Goal: Task Accomplishment & Management: Manage account settings

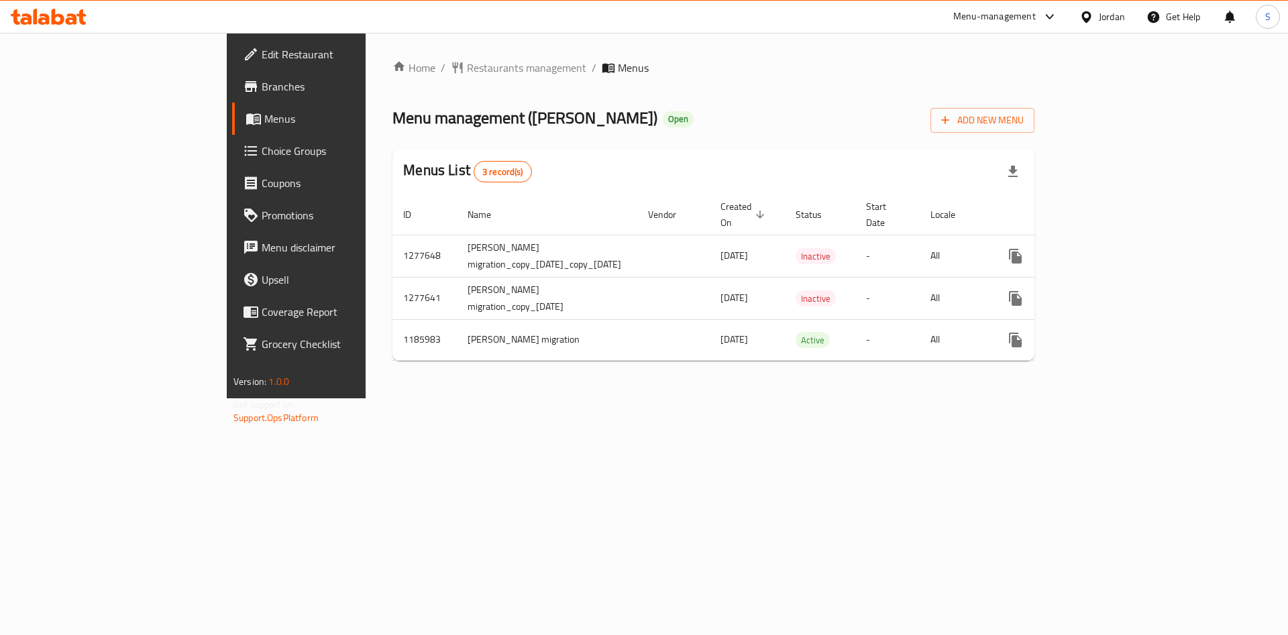
click at [1061, 398] on div "Home / Restaurants management / Menus Menu management ( [PERSON_NAME] ) Open Ad…" at bounding box center [714, 216] width 696 height 366
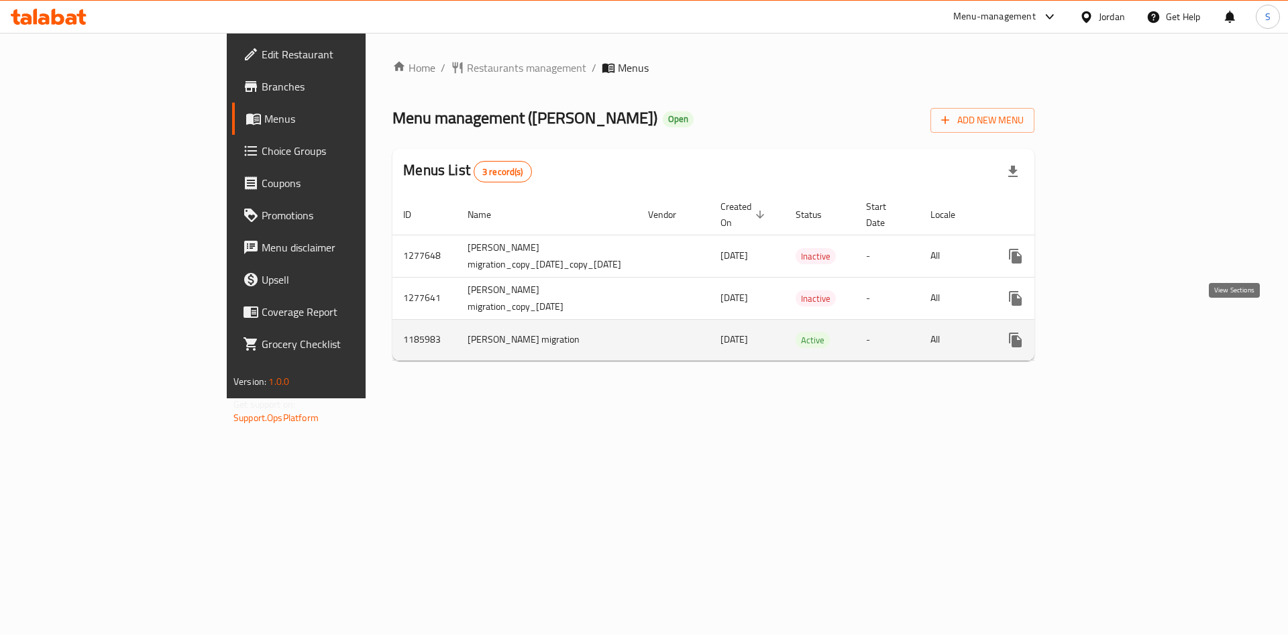
click at [1118, 334] on icon "enhanced table" at bounding box center [1112, 340] width 12 height 12
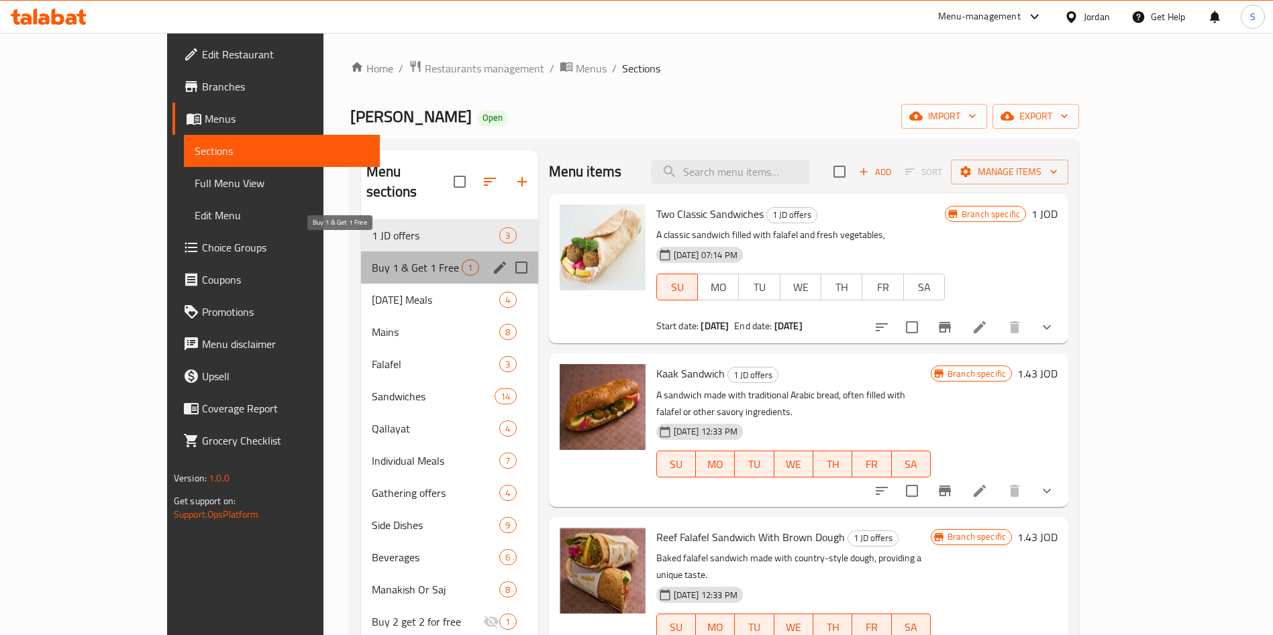
click at [372, 260] on span "Buy 1 & Get 1 Free" at bounding box center [417, 268] width 90 height 16
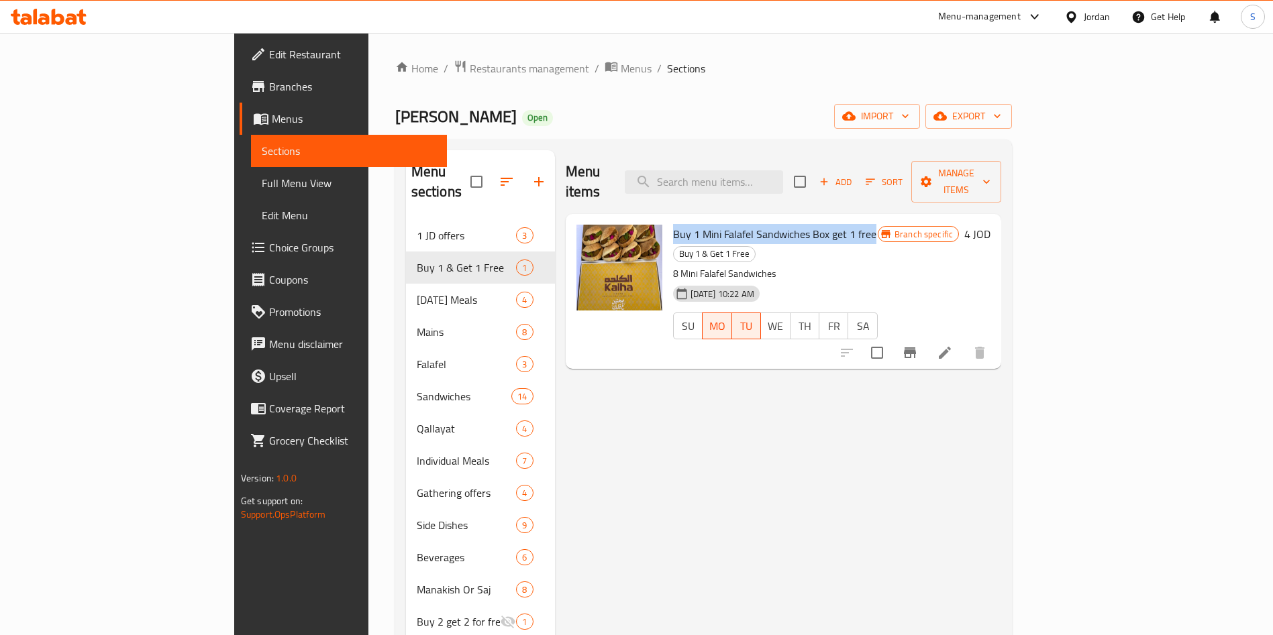
drag, startPoint x: 611, startPoint y: 215, endPoint x: 813, endPoint y: 218, distance: 201.9
click at [813, 219] on div "Buy 1 Mini Falafel Sandwiches Box get 1 free Buy 1 & Get 1 Free 8 Mini Falafel …" at bounding box center [774, 291] width 215 height 144
copy span "Buy 1 Mini Falafel Sandwiches Box get 1 free"
click at [470, 70] on span "Restaurants management" at bounding box center [529, 68] width 119 height 16
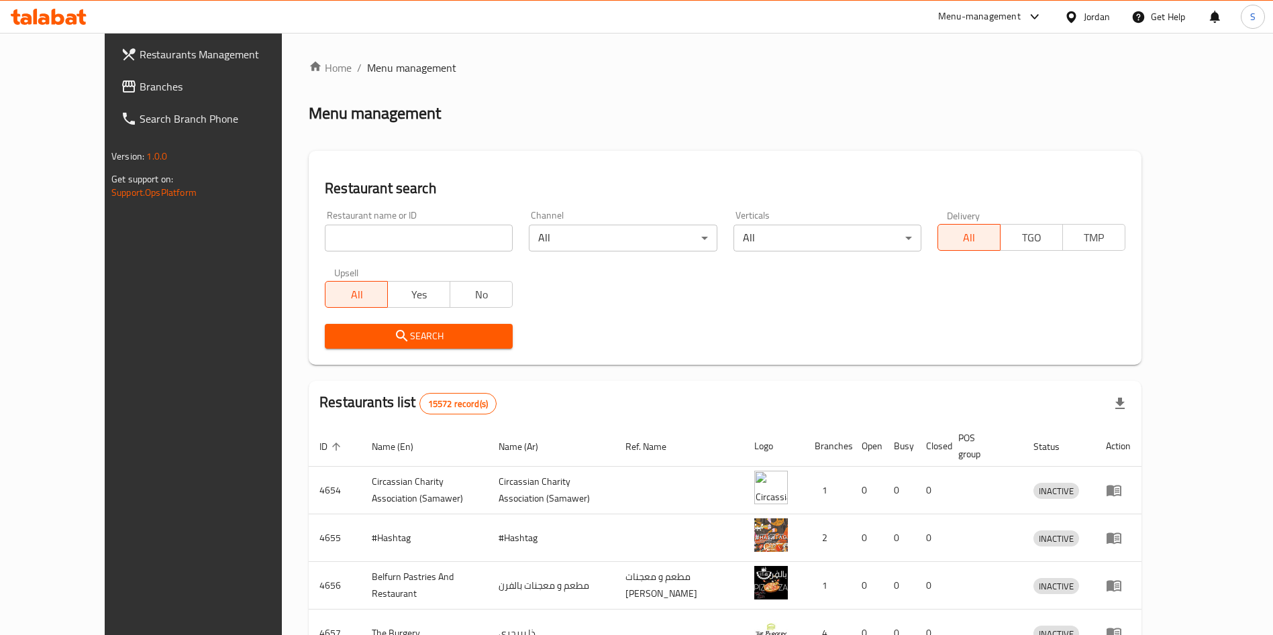
click at [390, 236] on div "Home / Menu management Menu management Restaurant search Restaurant name or ID …" at bounding box center [725, 524] width 832 height 929
click at [390, 236] on input "search" at bounding box center [419, 238] width 188 height 27
click at [356, 239] on input "best zarb" at bounding box center [419, 238] width 188 height 27
type input "best zarb"
click at [325, 327] on button "Search" at bounding box center [419, 336] width 188 height 25
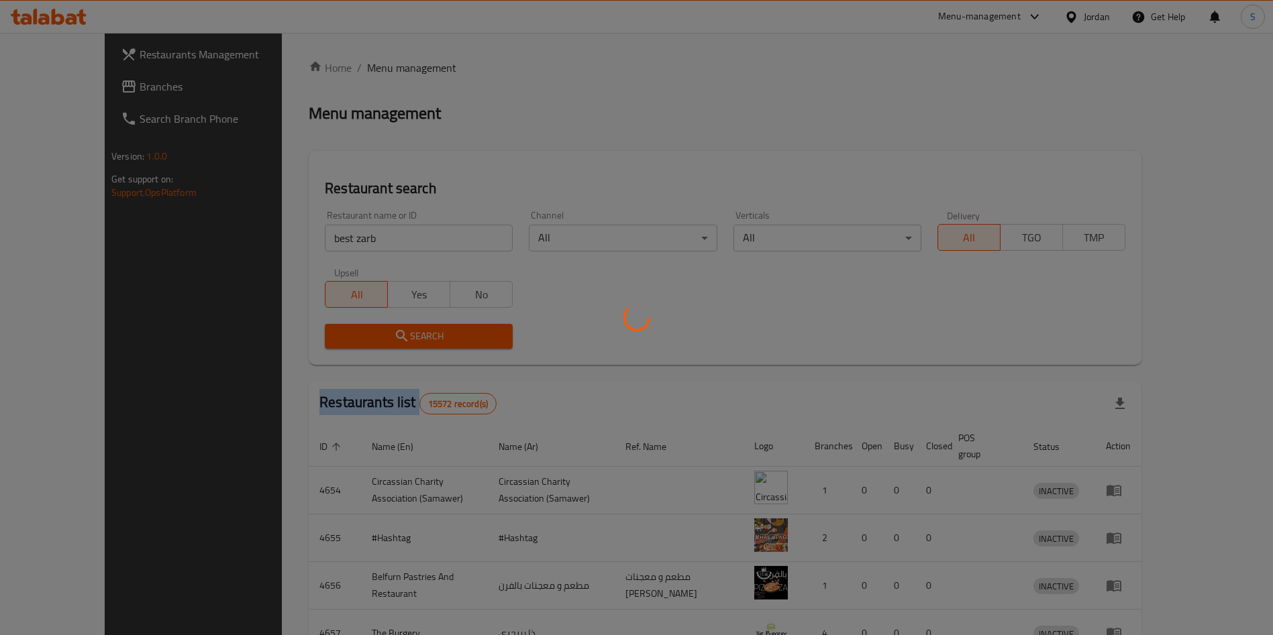
click at [316, 327] on div at bounding box center [636, 317] width 1273 height 635
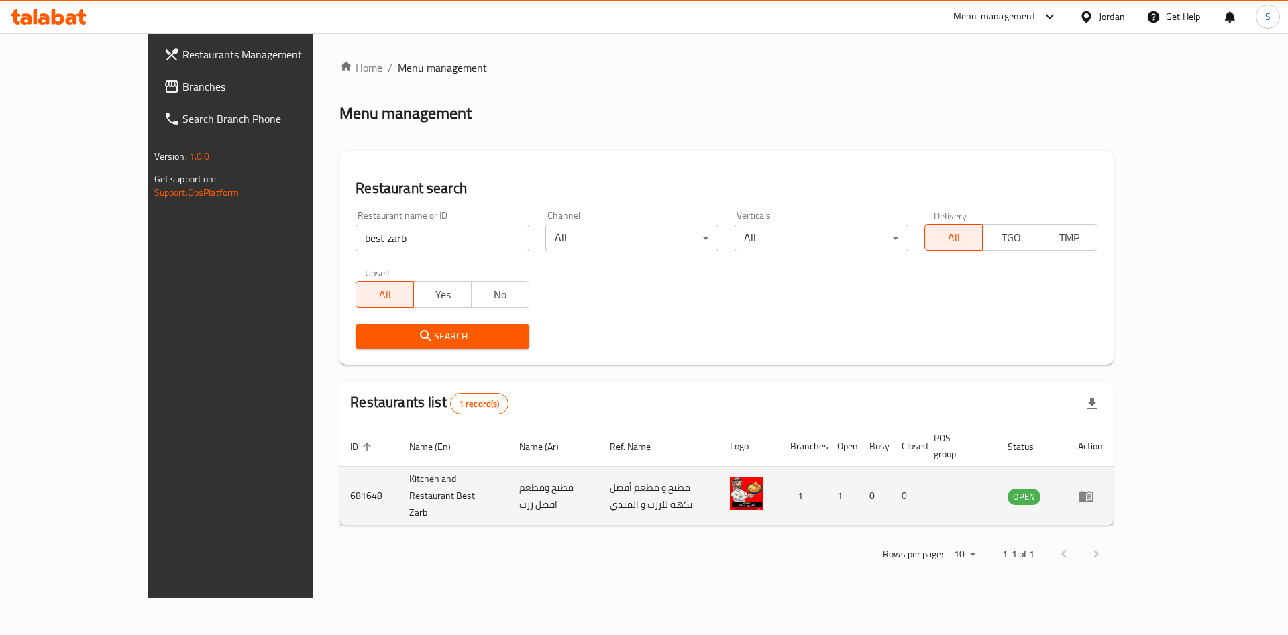
click at [339, 470] on td "681648" at bounding box center [368, 496] width 59 height 59
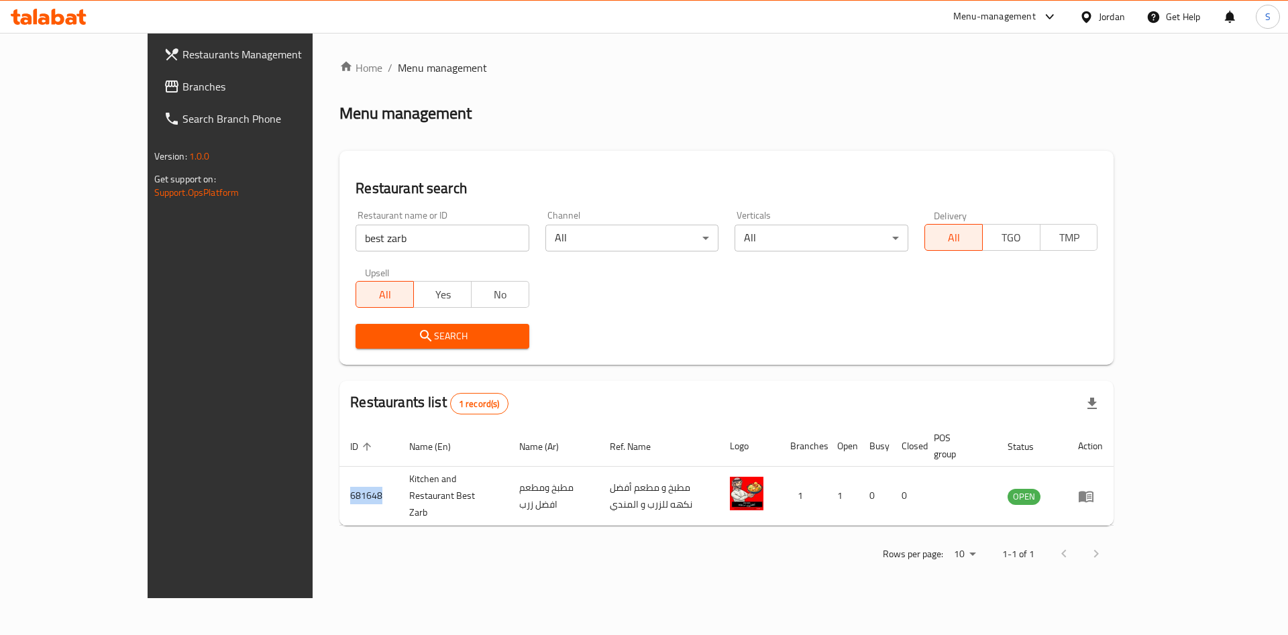
copy td "681648"
click at [182, 84] on span "Branches" at bounding box center [267, 86] width 170 height 16
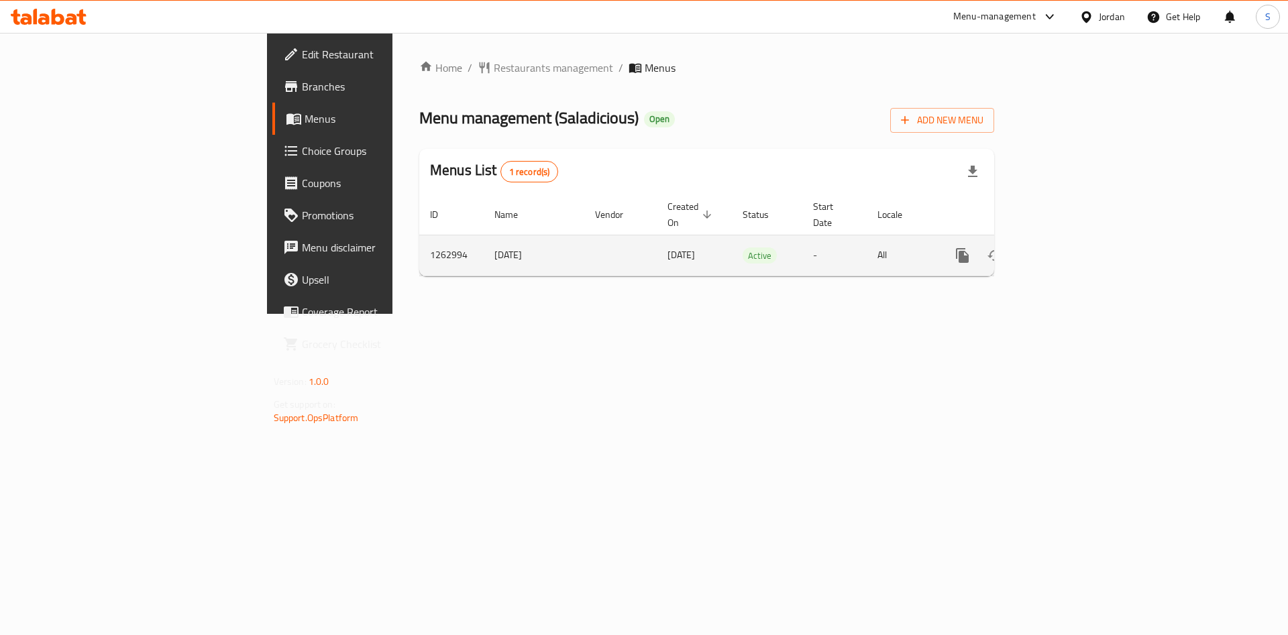
click at [1075, 239] on link "enhanced table" at bounding box center [1059, 255] width 32 height 32
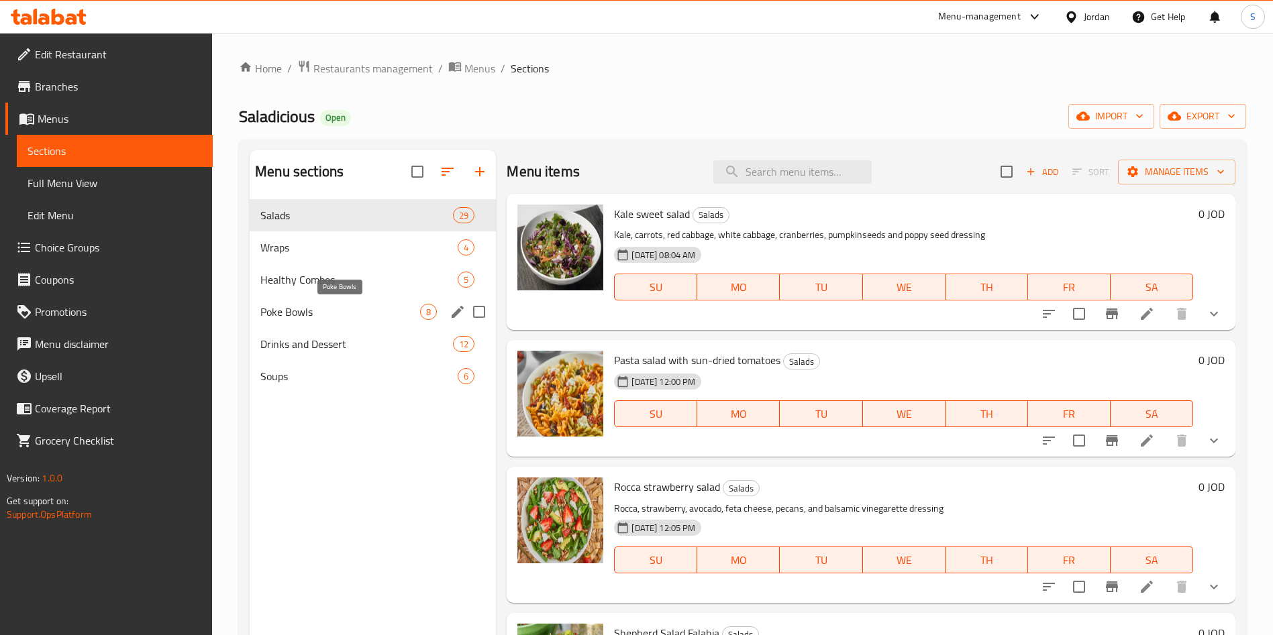
click at [306, 306] on span "Poke Bowls" at bounding box center [340, 312] width 160 height 16
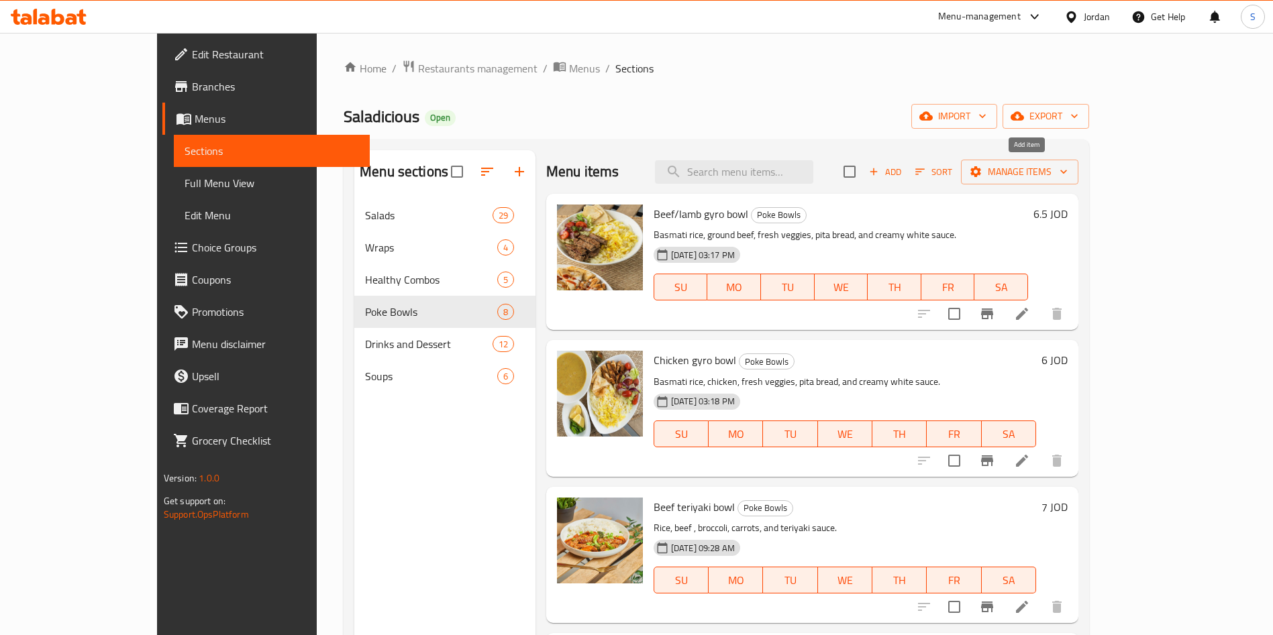
drag, startPoint x: 1067, startPoint y: 170, endPoint x: 1035, endPoint y: 170, distance: 31.5
click at [1036, 170] on div "Add Sort Manage items" at bounding box center [960, 172] width 235 height 28
click at [903, 170] on span "Add" at bounding box center [885, 171] width 36 height 15
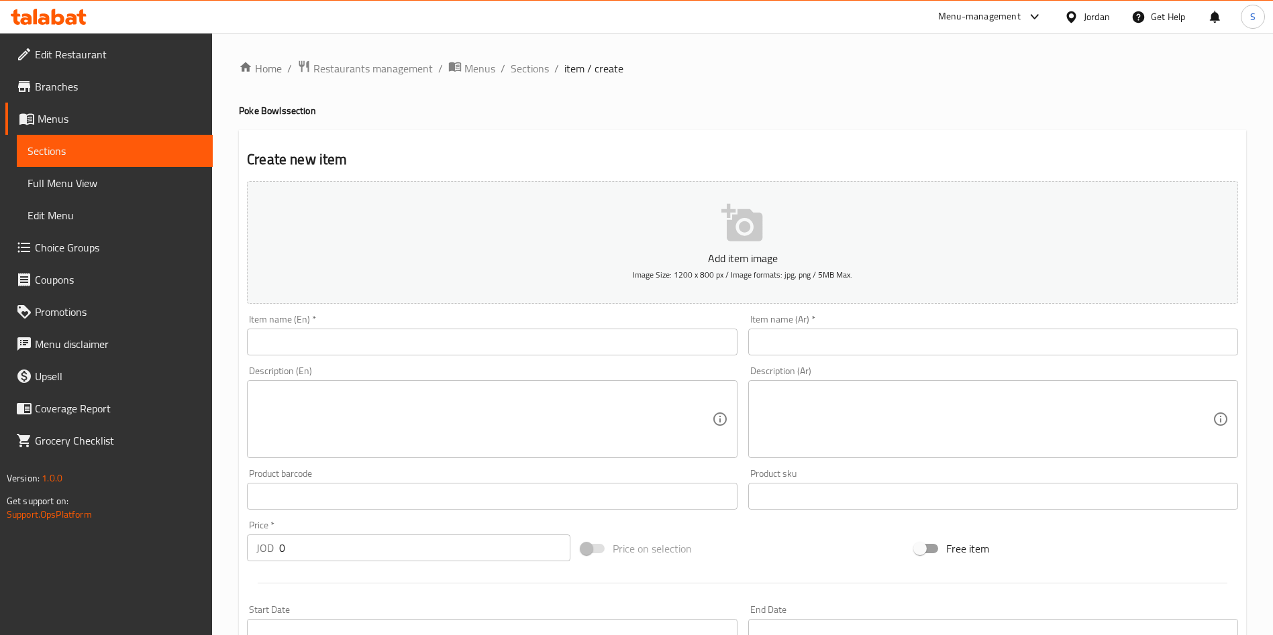
click at [463, 333] on input "text" at bounding box center [492, 342] width 490 height 27
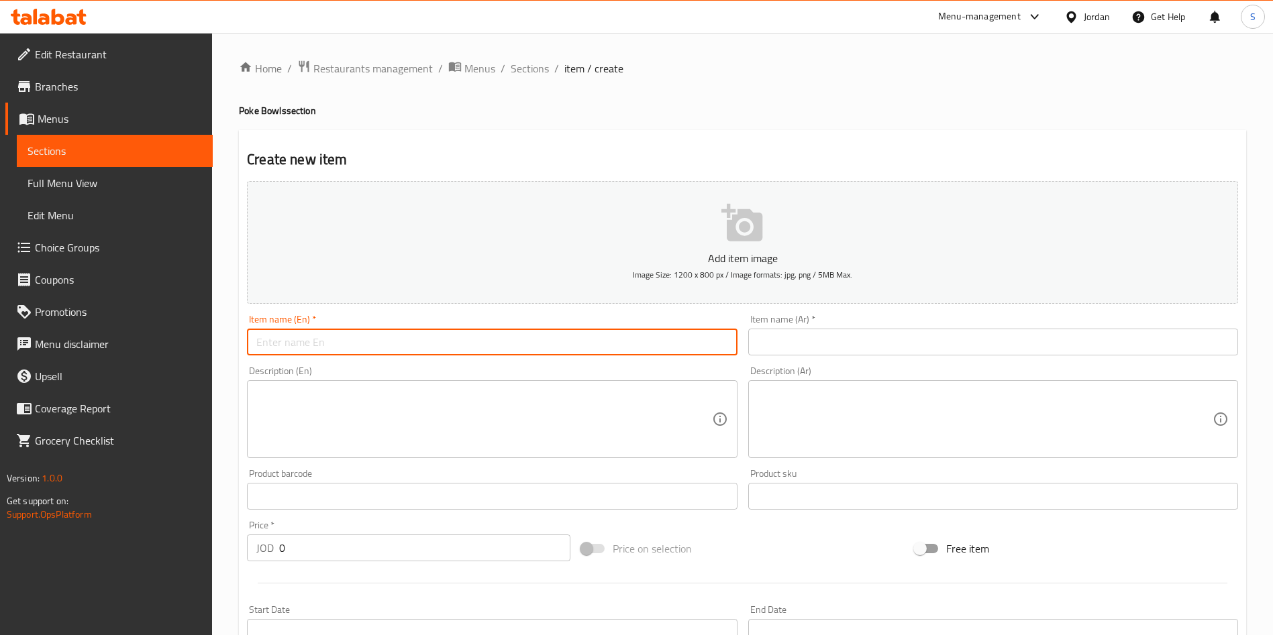
paste input "Harvest bowl"
type input "Harvest bowl"
click at [862, 341] on input "text" at bounding box center [993, 342] width 490 height 27
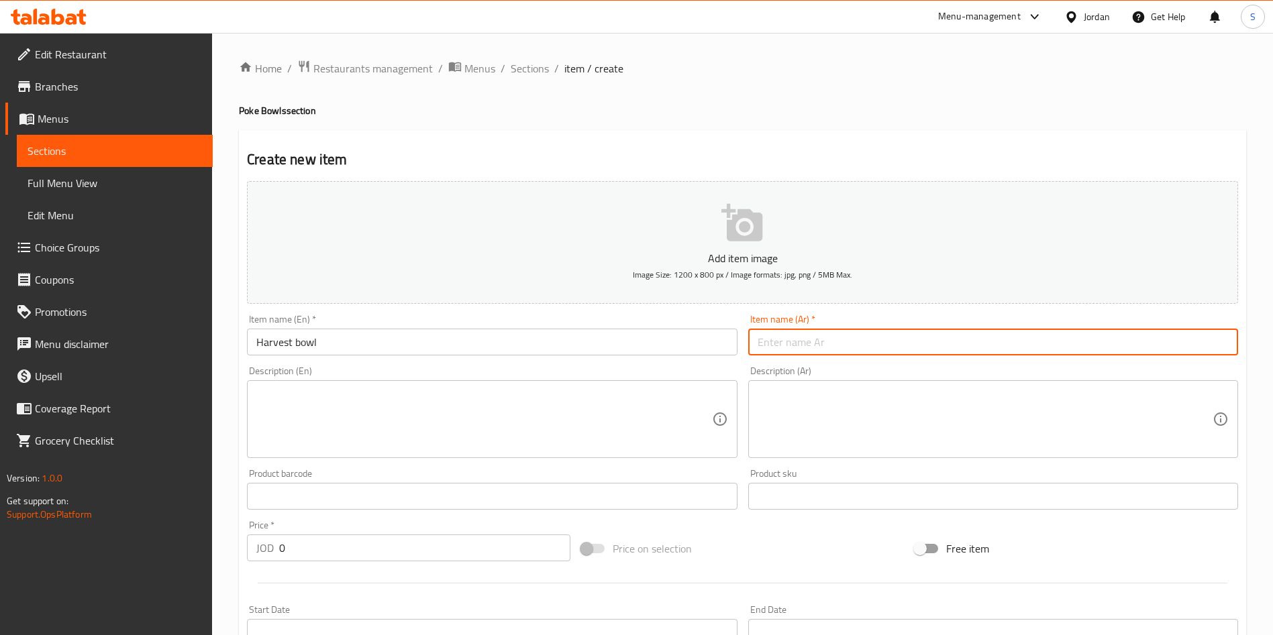
paste input "طبق الحصاد"
type input "طبق الحصاد"
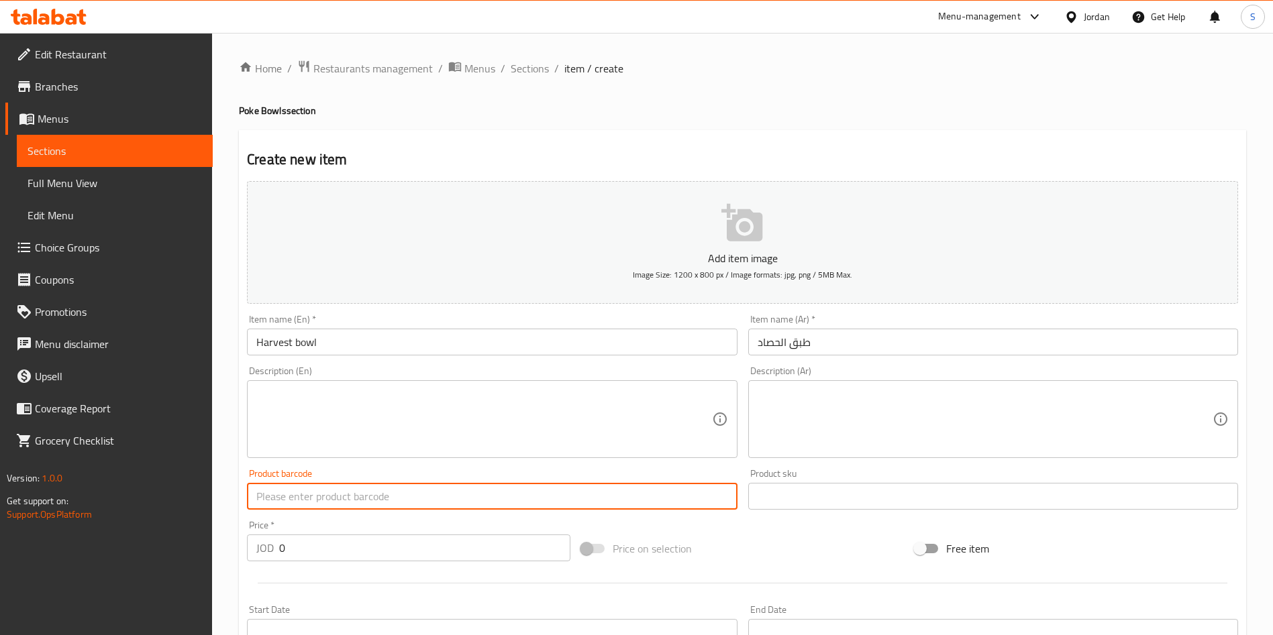
click at [445, 499] on input "text" at bounding box center [492, 496] width 490 height 27
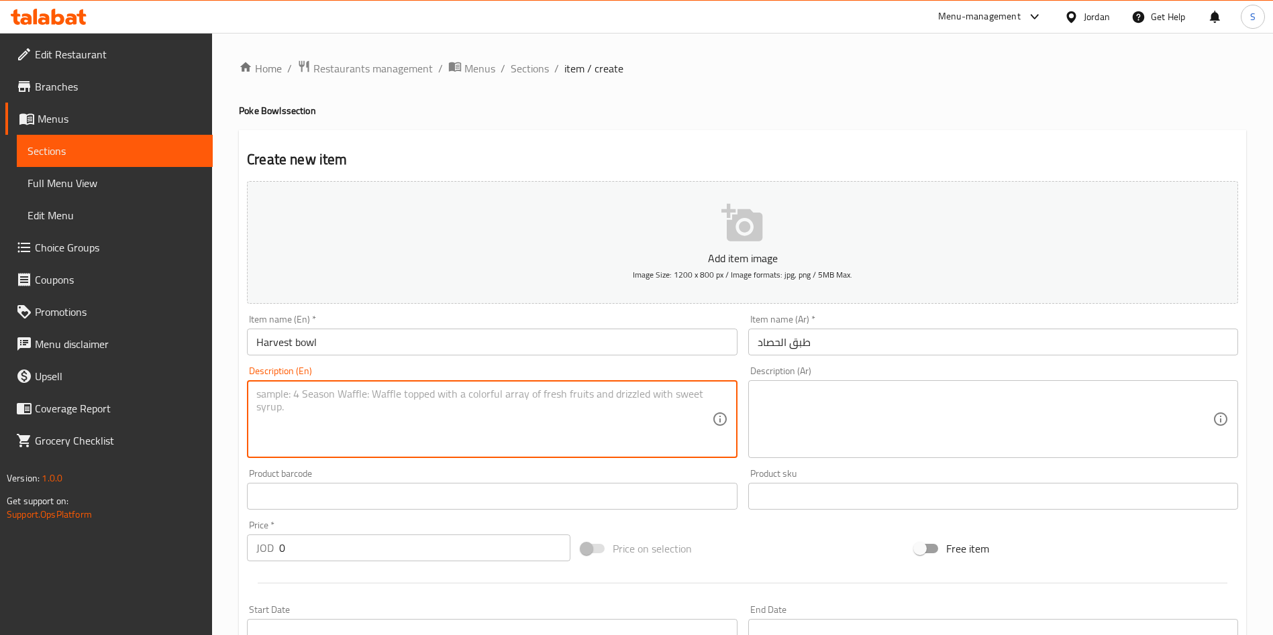
click at [305, 439] on textarea at bounding box center [483, 420] width 455 height 64
paste textarea "Quinoa, kale, sweet potato’s, chickpeas topped with crunchy pumpkin seeds and c…"
type textarea "Quinoa, kale, sweet potato’s, chickpeas topped with crunchy pumpkin seeds and c…"
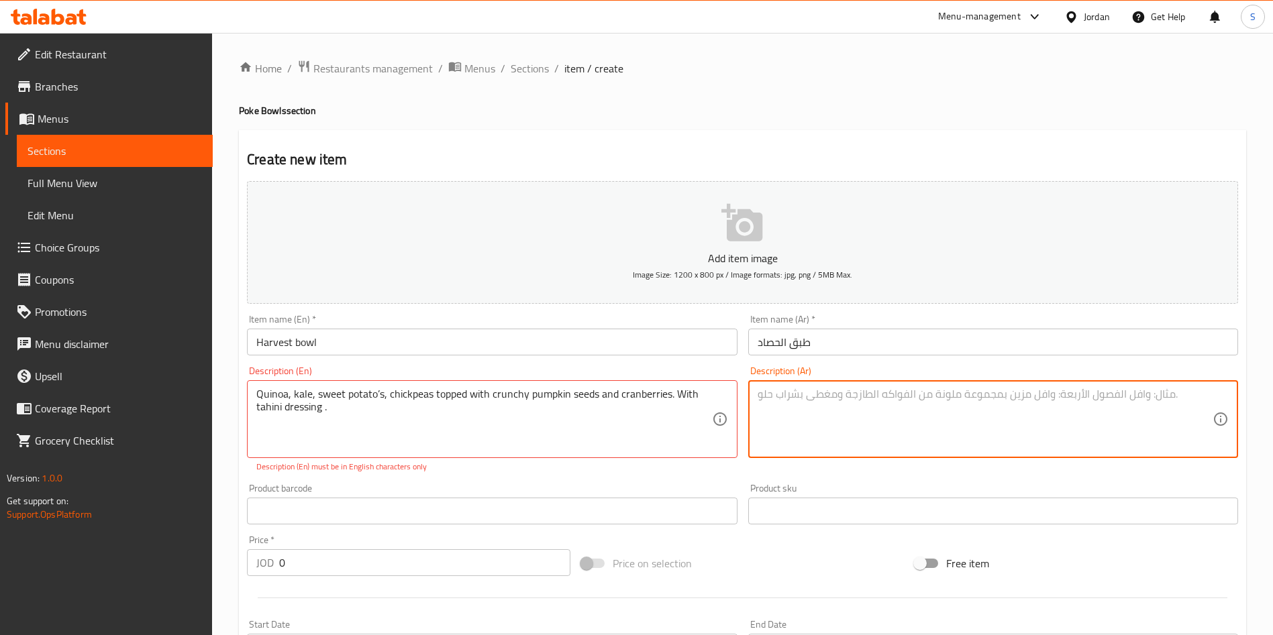
click at [832, 393] on textarea at bounding box center [984, 420] width 455 height 64
paste textarea "كينوا، كرنب (كالِه)، بطاطا حلوة، حمّص مغطّى ببذور اليقطين المقرمشة والتوت البري…"
click at [1133, 391] on textarea "كينوا، كرنب (كالِه)، بطاطا حلوة، حمّص مغطّى ببذور اليقطين المقرمشة والتوت البري…" at bounding box center [984, 420] width 455 height 64
drag, startPoint x: 1136, startPoint y: 392, endPoint x: 1177, endPoint y: 398, distance: 42.1
click at [1177, 398] on textarea "كينوا، كرنب (كالِه)، بطاطا حلوة، حمّص مغطّى ببذور اليقطين المقرمشة والتوت البري…" at bounding box center [984, 420] width 455 height 64
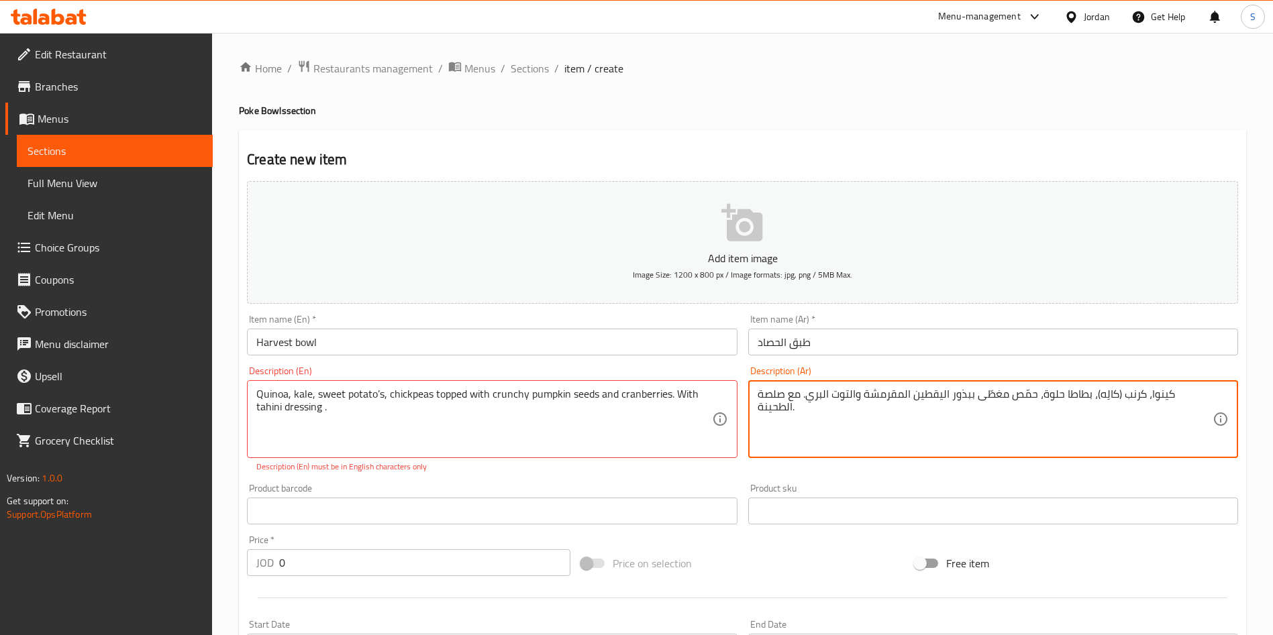
click at [1164, 424] on textarea "كينوا، كرنب (كالِه)، بطاطا حلوة، حمّص مغطّى ببذور اليقطين المقرمشة والتوت البري…" at bounding box center [984, 420] width 455 height 64
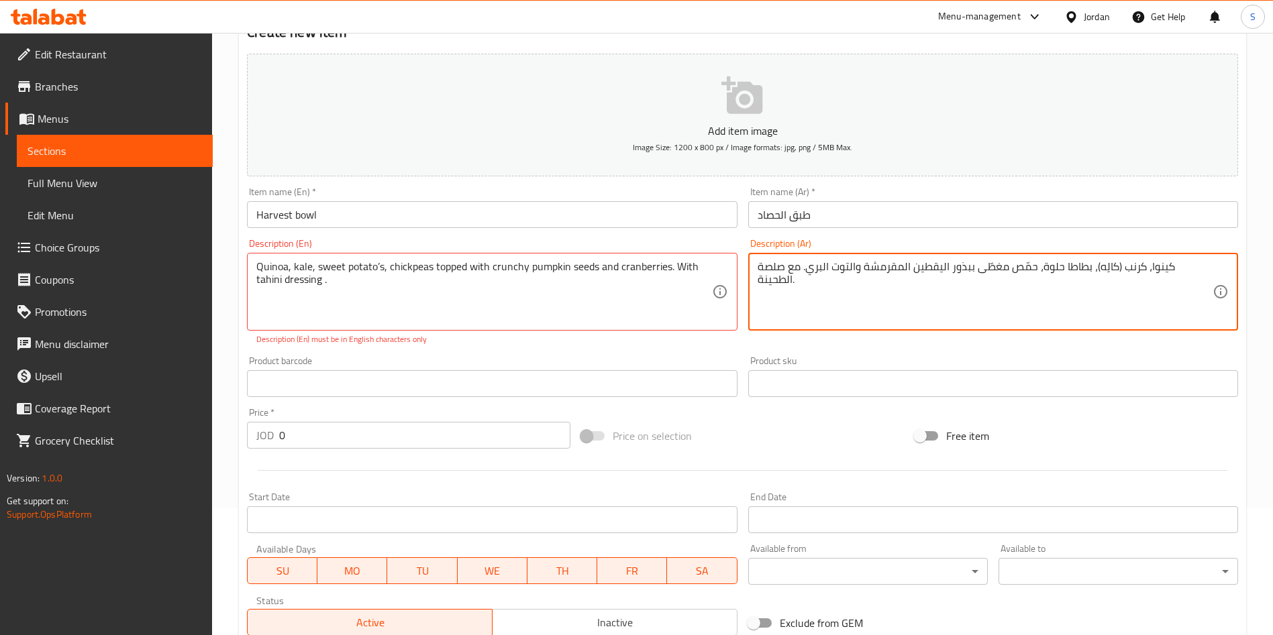
scroll to position [201, 0]
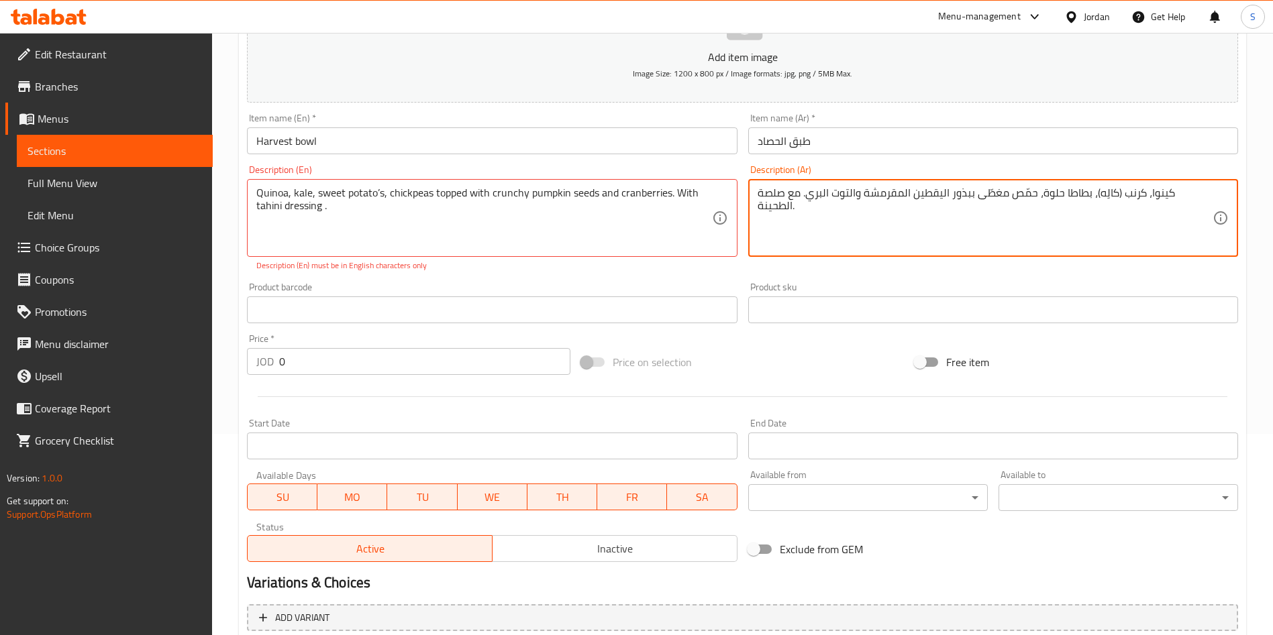
type textarea "كينوا، كرنب (كالِه)، بطاطا حلوة، حمّص مغطّى ببذور اليقطين المقرمشة والتوت البري…"
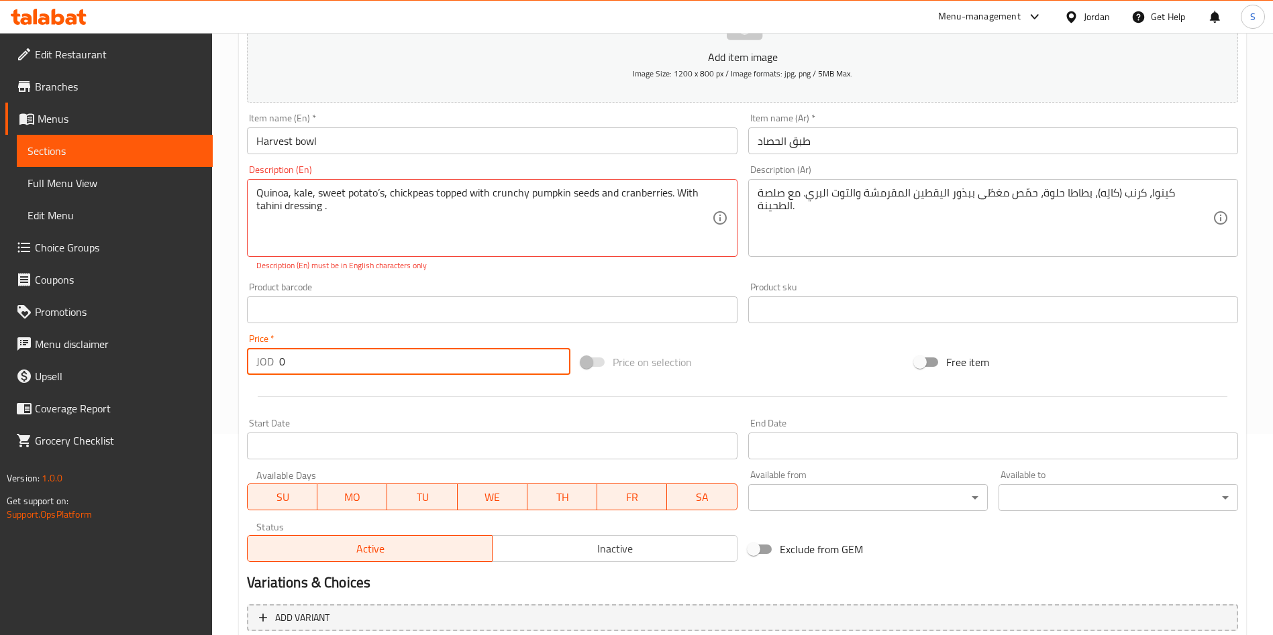
drag, startPoint x: 370, startPoint y: 362, endPoint x: 34, endPoint y: 362, distance: 335.4
click at [34, 362] on div "Edit Restaurant Branches Menus Sections Full Menu View Edit Menu Choice Groups …" at bounding box center [636, 297] width 1273 height 930
type input "6"
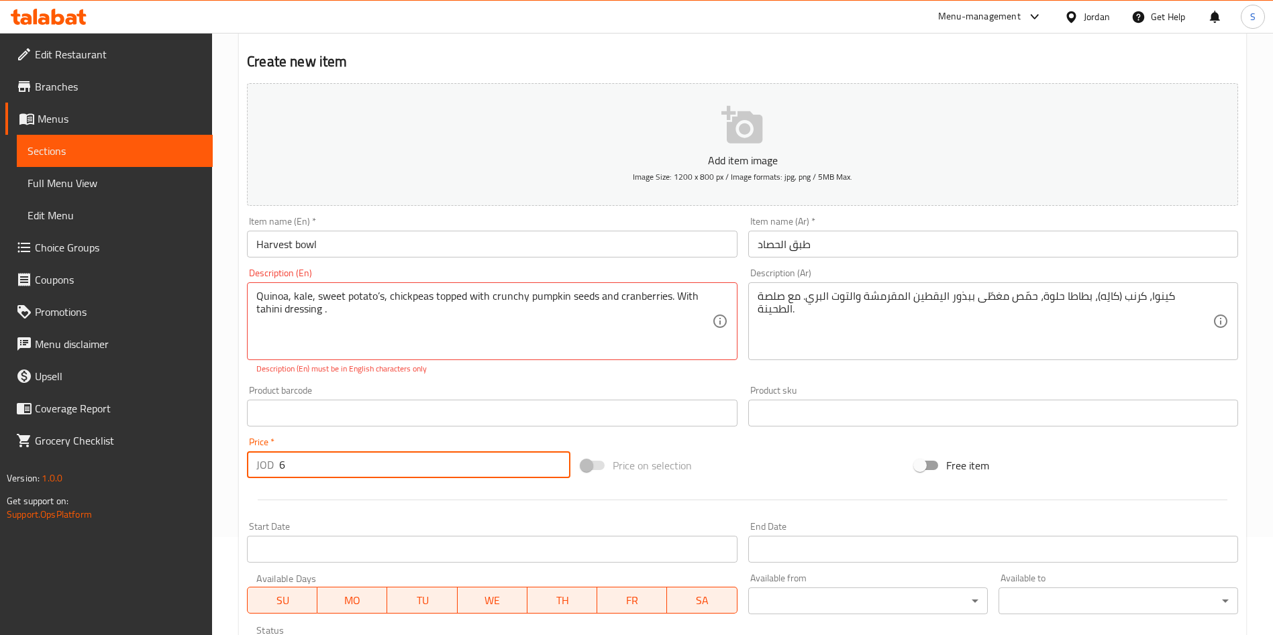
scroll to position [0, 0]
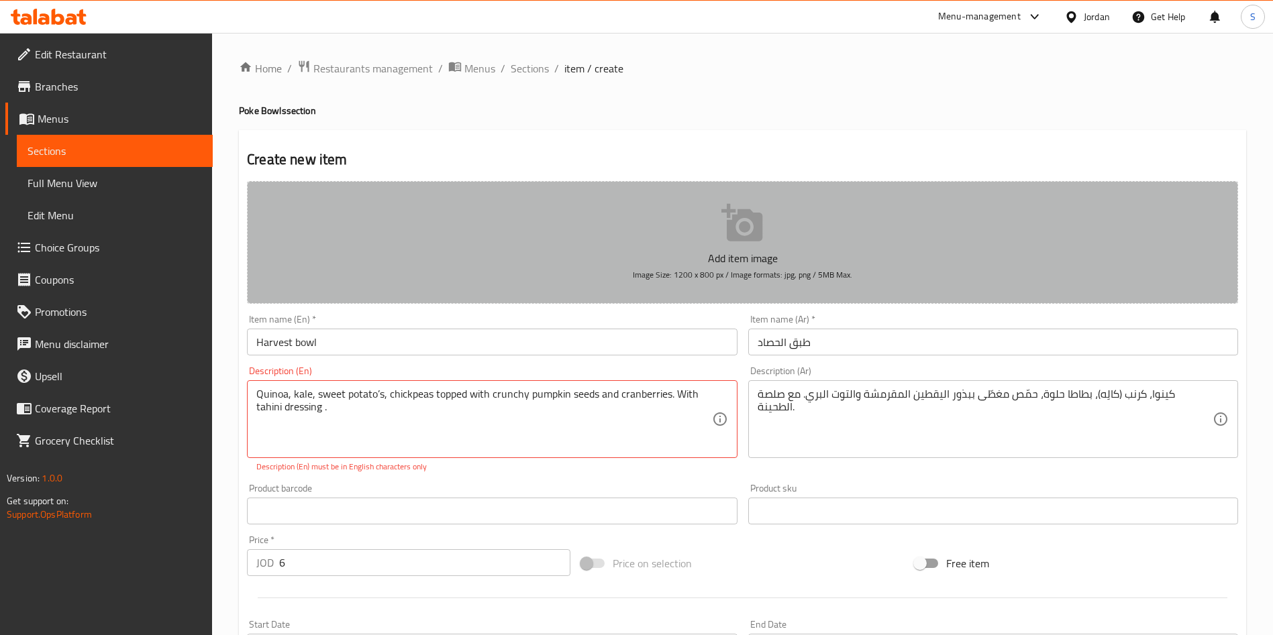
click at [737, 254] on p "Add item image" at bounding box center [742, 258] width 949 height 16
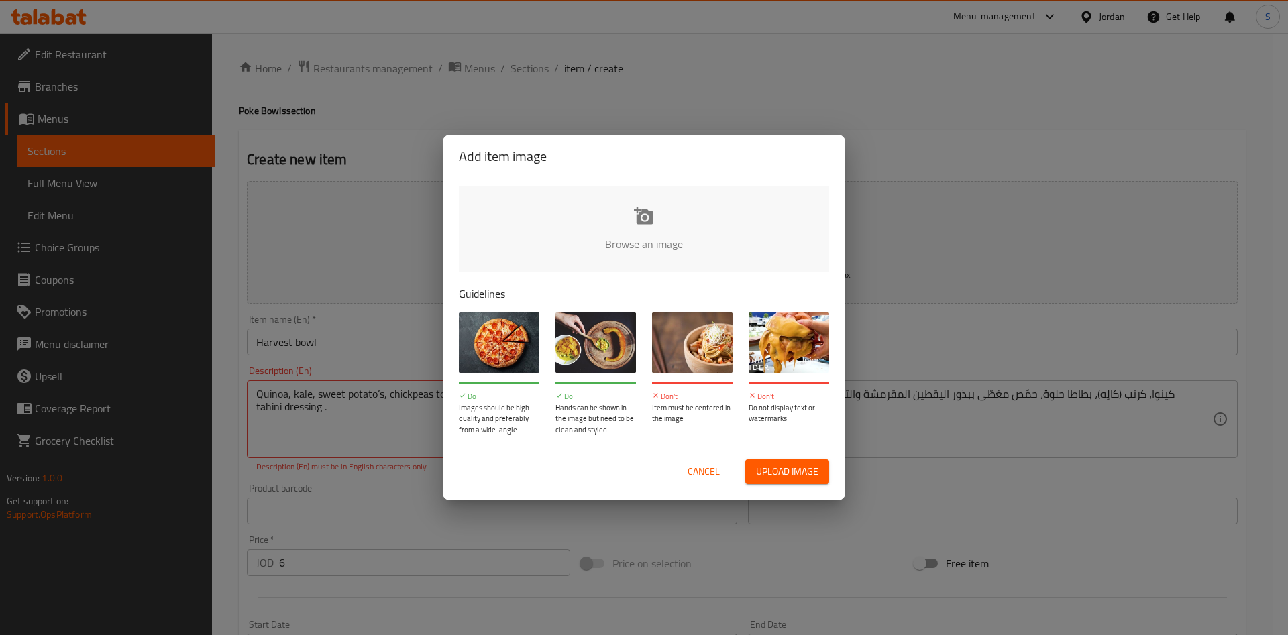
click at [784, 466] on span "Upload image" at bounding box center [787, 472] width 62 height 17
type input "C:\fakepath\WhatsApp Image 2025-10-02 at 10.57.53 AM (1).jpeg"
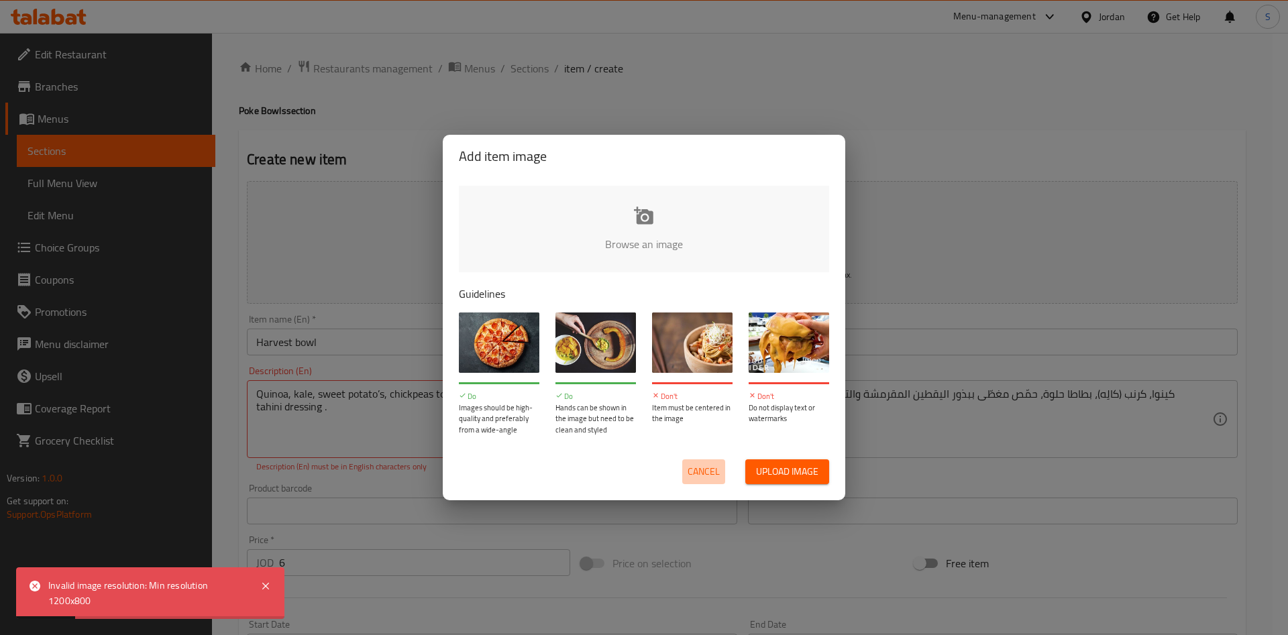
click at [688, 468] on span "Cancel" at bounding box center [704, 472] width 32 height 17
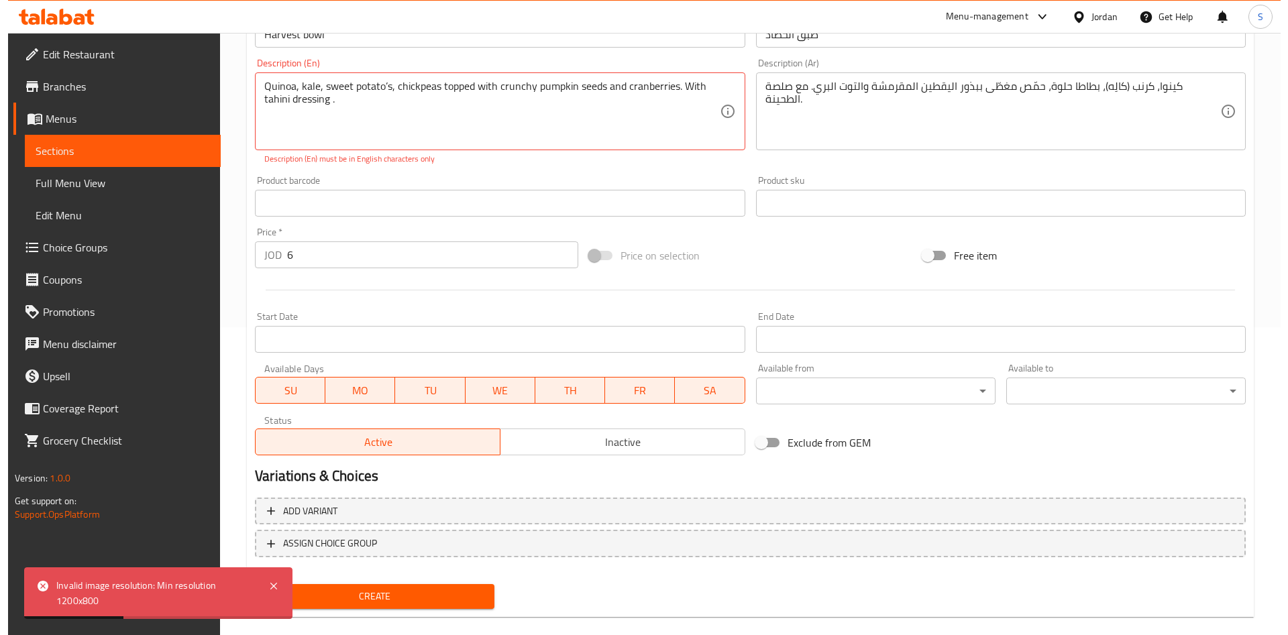
scroll to position [327, 0]
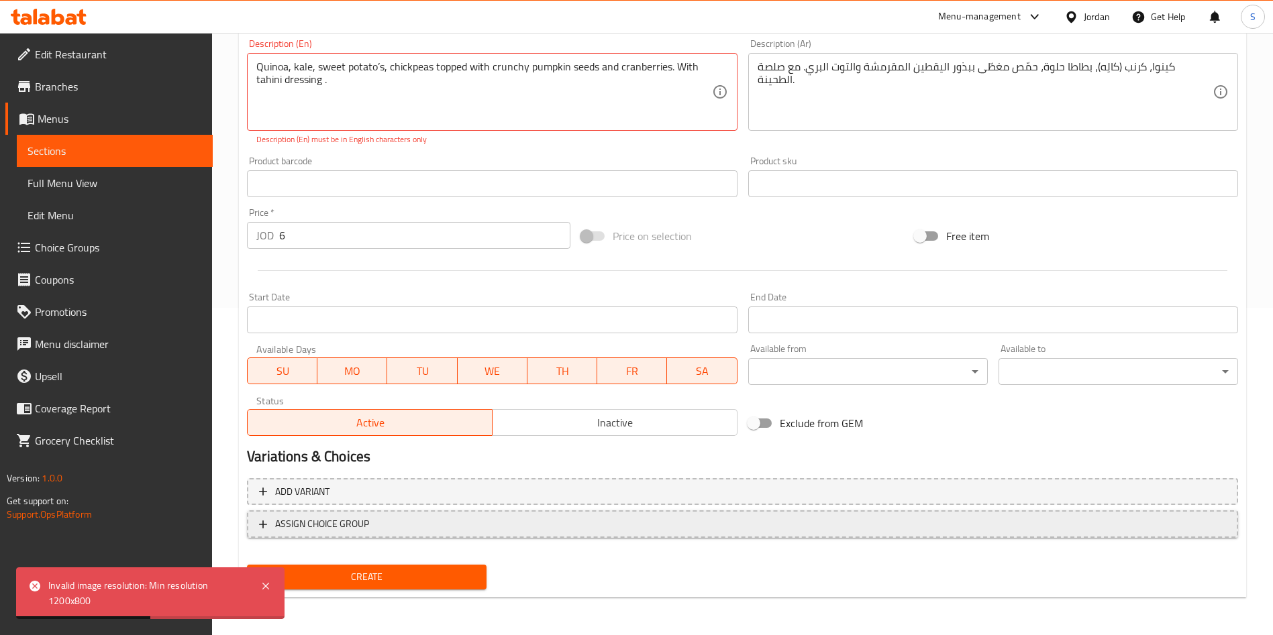
click at [330, 525] on span "ASSIGN CHOICE GROUP" at bounding box center [322, 524] width 94 height 17
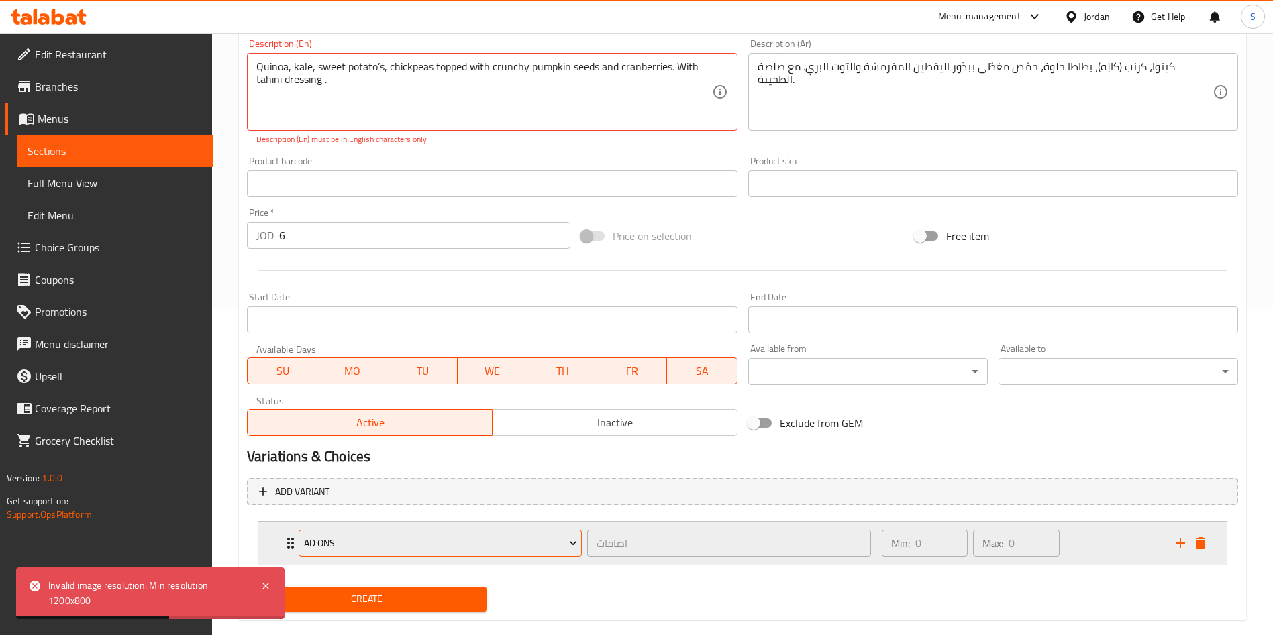
click at [443, 545] on span "ad ons" at bounding box center [440, 543] width 273 height 17
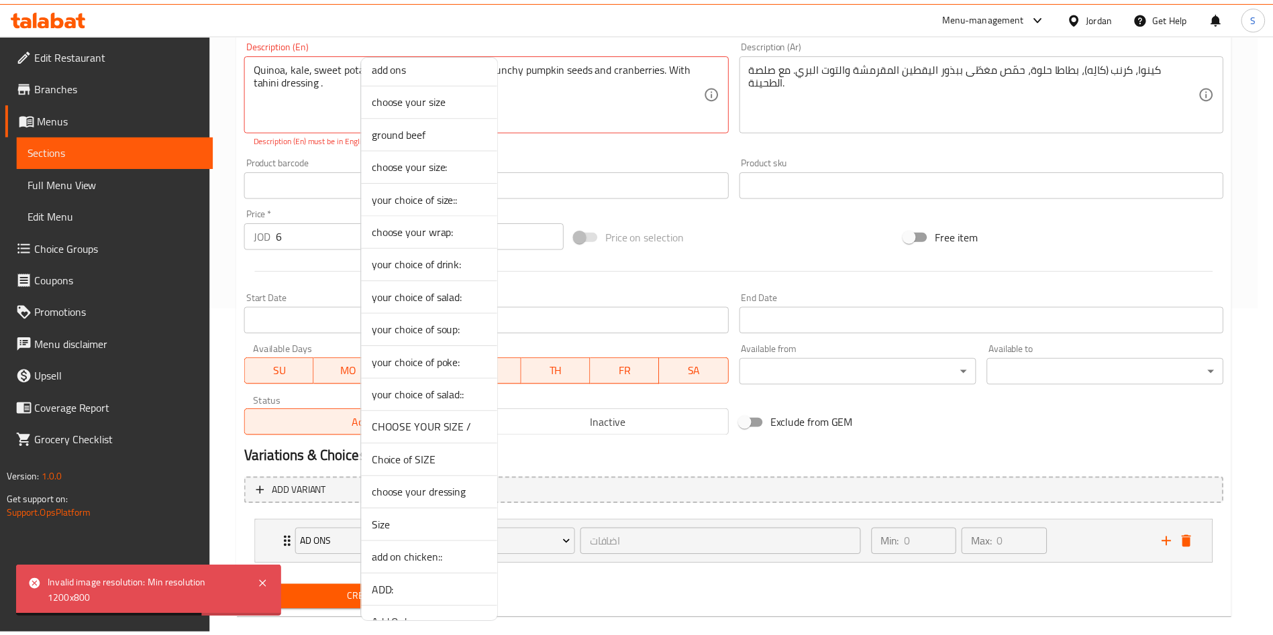
scroll to position [65, 0]
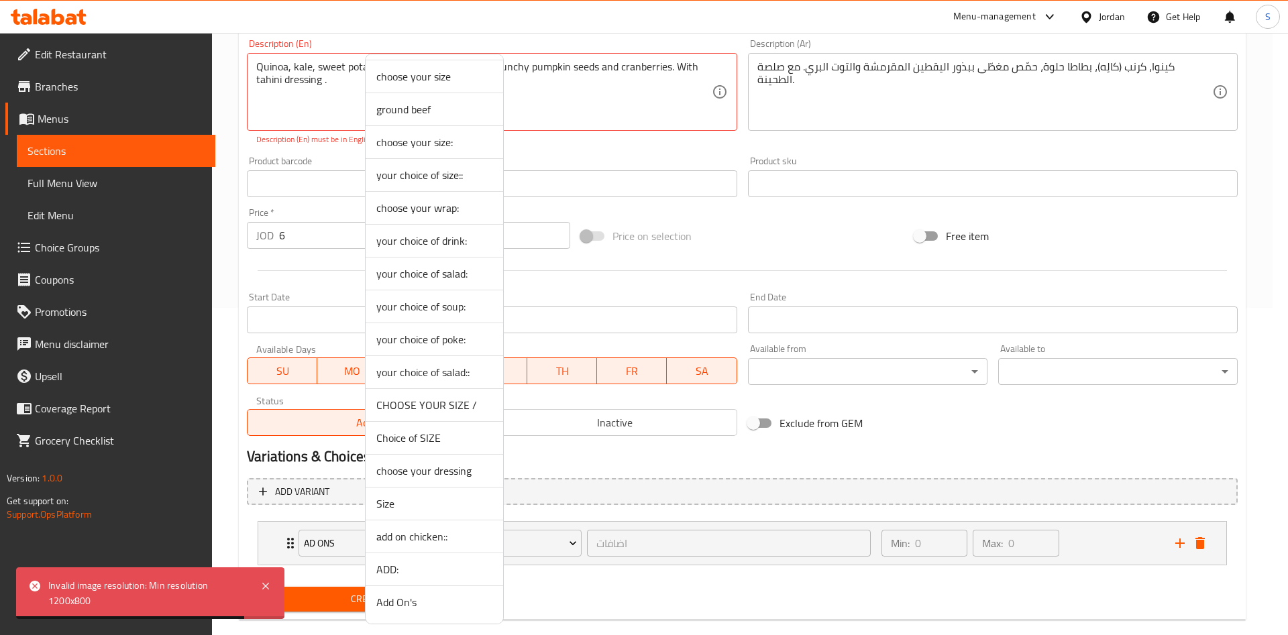
click at [428, 529] on span "add on chicken::" at bounding box center [434, 537] width 116 height 16
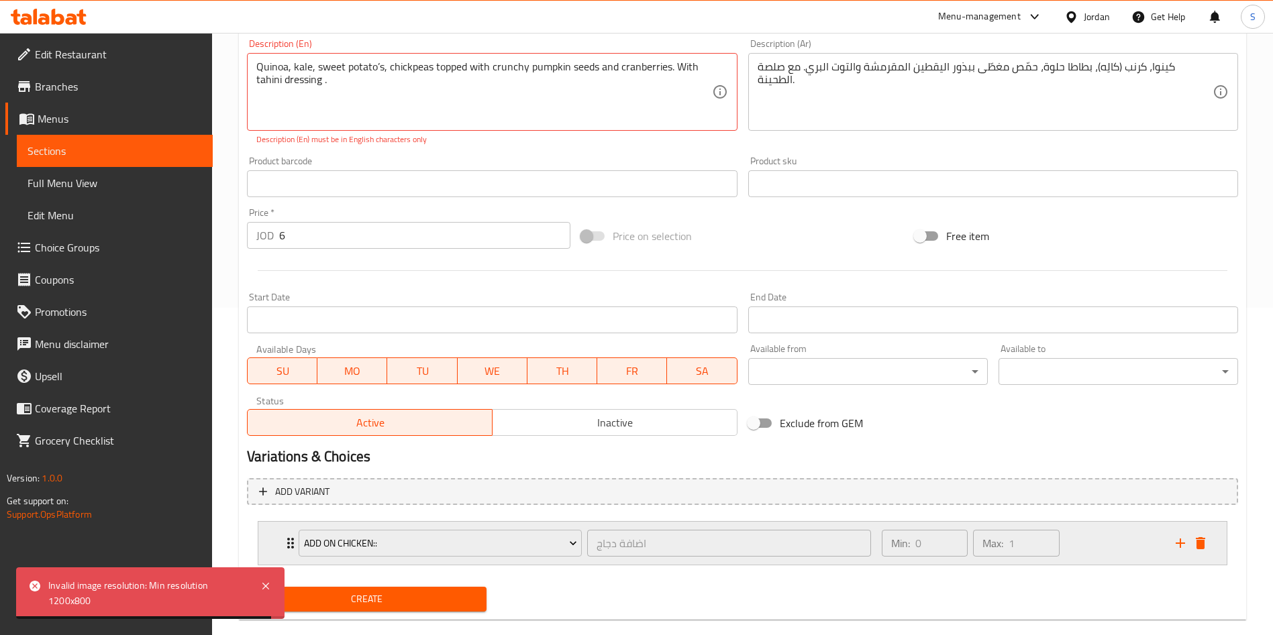
click at [1069, 545] on div "Min: 0 ​ Max: 1 ​" at bounding box center [1020, 543] width 294 height 43
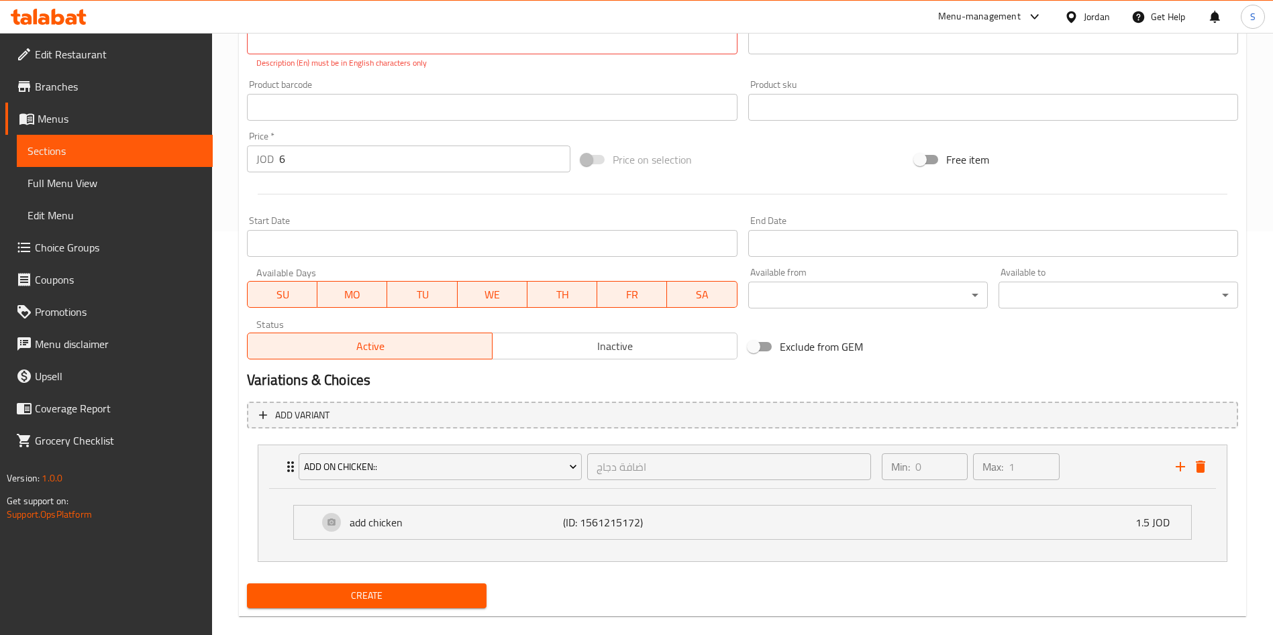
scroll to position [423, 0]
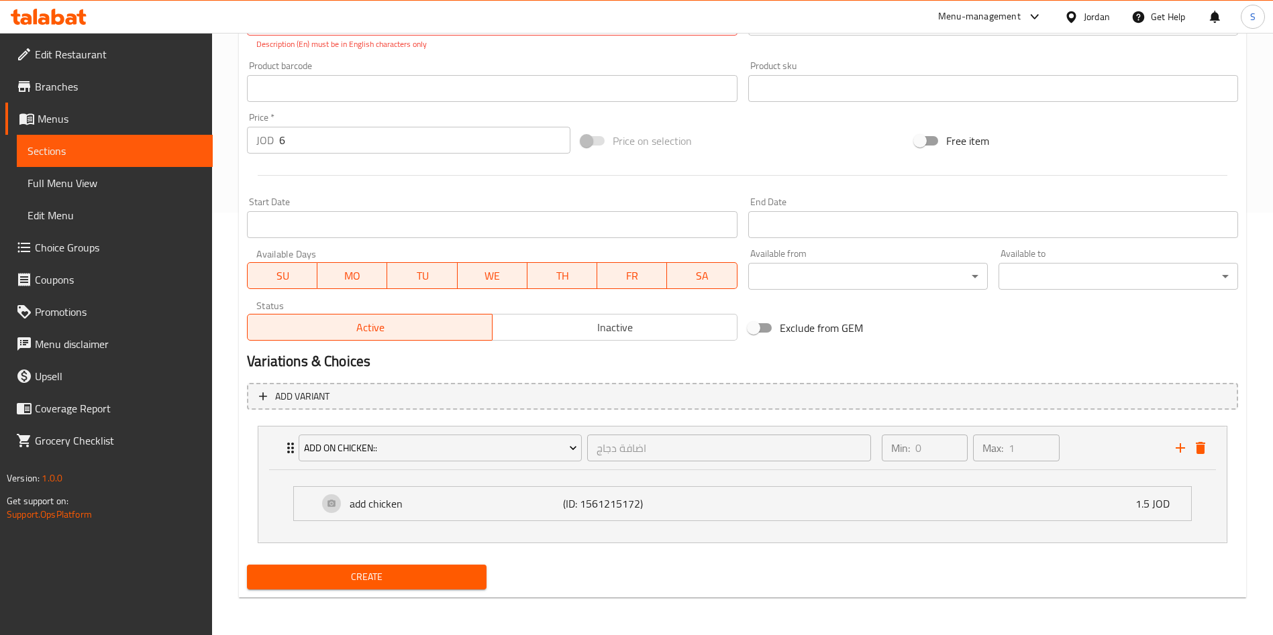
click at [415, 580] on span "Create" at bounding box center [367, 577] width 218 height 17
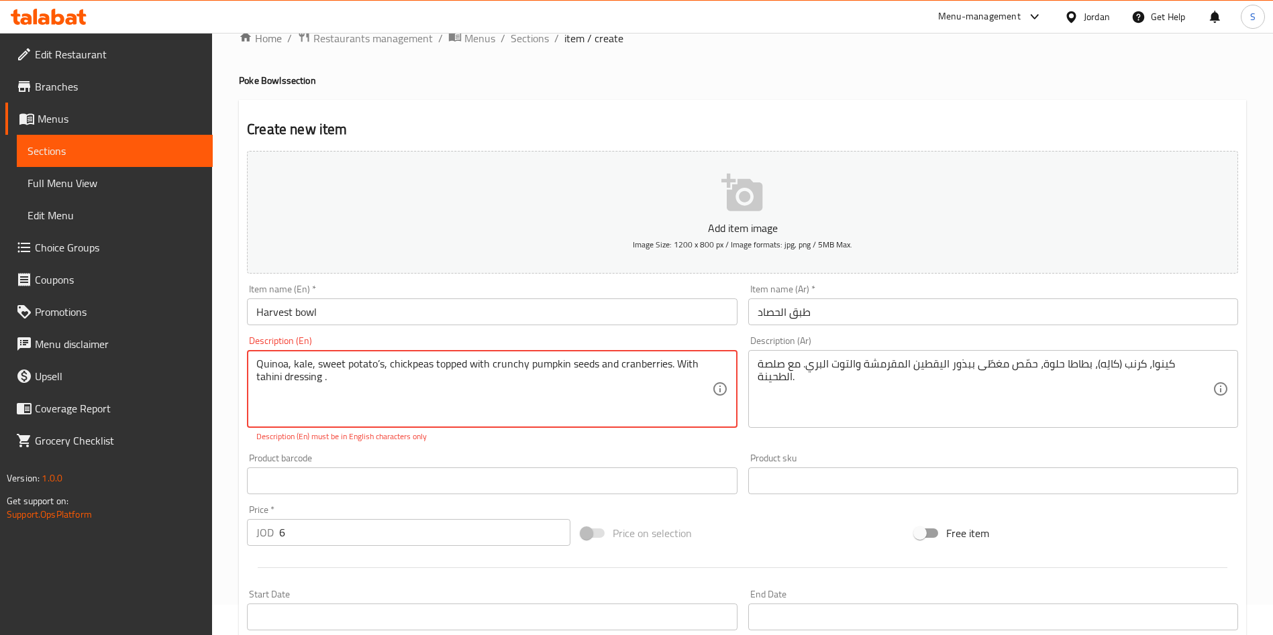
scroll to position [0, 0]
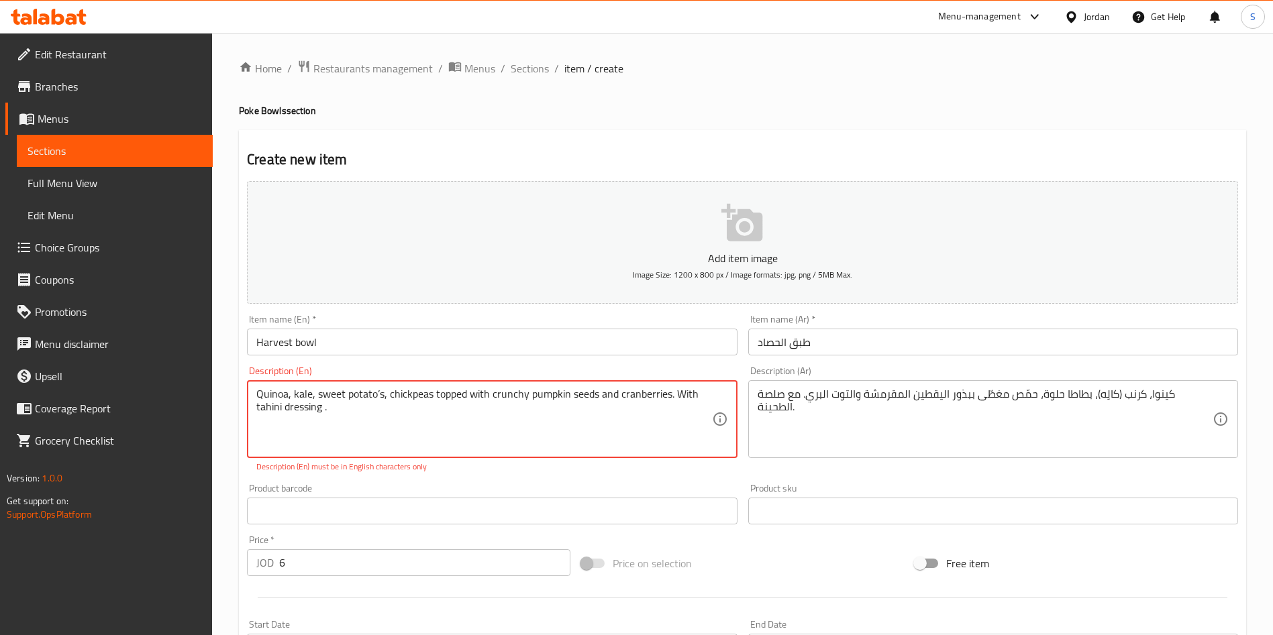
click at [502, 345] on input "Harvest bowl" at bounding box center [492, 342] width 490 height 27
click at [776, 468] on div "Description (Ar) كينوا، كرنب (كالِه)، بطاطا حلوة، حمّص مغطّى ببذور اليقطين المق…" at bounding box center [993, 419] width 500 height 117
drag, startPoint x: 335, startPoint y: 412, endPoint x: 320, endPoint y: 423, distance: 18.2
click at [320, 423] on textarea "Quinoa, kale, sweet potato’s, chickpeas topped with crunchy pumpkin seeds and c…" at bounding box center [483, 420] width 455 height 64
type textarea "Quinoa, kale, sweet potato’s, chickpeas topped with crunchy pumpkin seeds and c…"
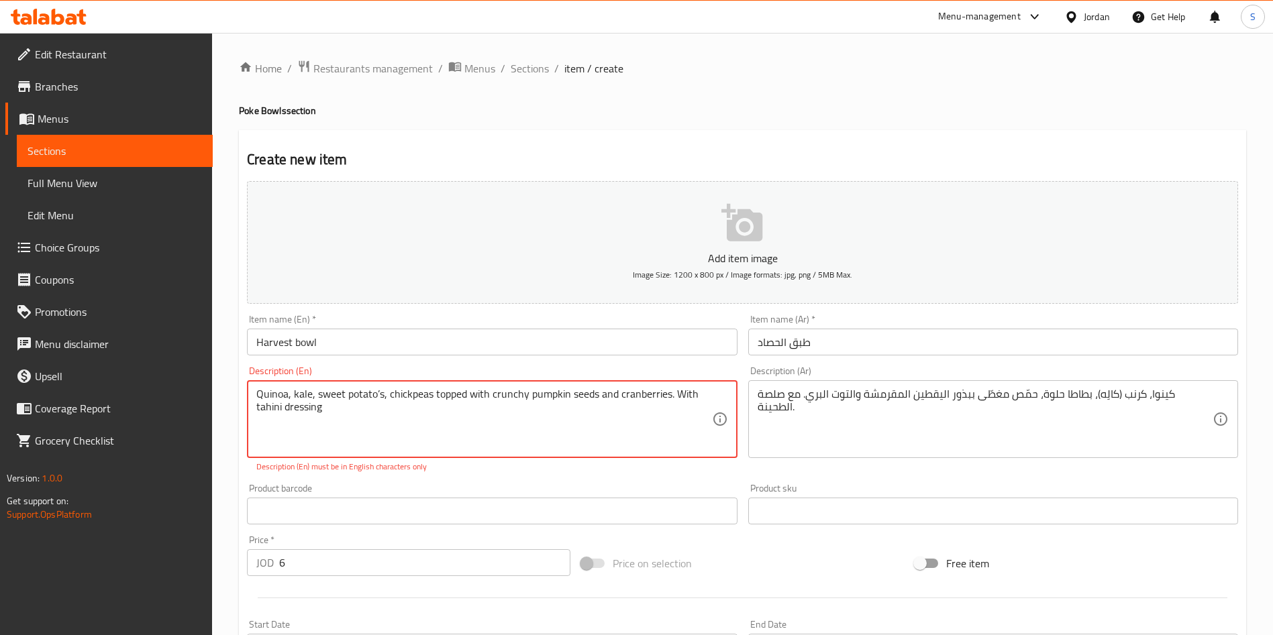
click at [617, 495] on div "Product barcode Product barcode" at bounding box center [492, 504] width 490 height 41
click at [396, 427] on textarea "Quinoa, kale, sweet potato’s, chickpeas topped with crunchy pumpkin seeds and c…" at bounding box center [483, 420] width 455 height 64
click at [396, 426] on textarea "Quinoa, kale, sweet potato’s, chickpeas topped with crunchy pumpkin seeds and c…" at bounding box center [483, 420] width 455 height 64
click at [667, 395] on textarea "Quinoa, kale, sweet potato’s, chickpeas topped with crunchy pumpkin seeds and c…" at bounding box center [483, 420] width 455 height 64
click at [328, 400] on textarea "Quinoa, kale, sweet potato’s, chickpeas topped with crunchy pumpkin seeds and c…" at bounding box center [483, 420] width 455 height 64
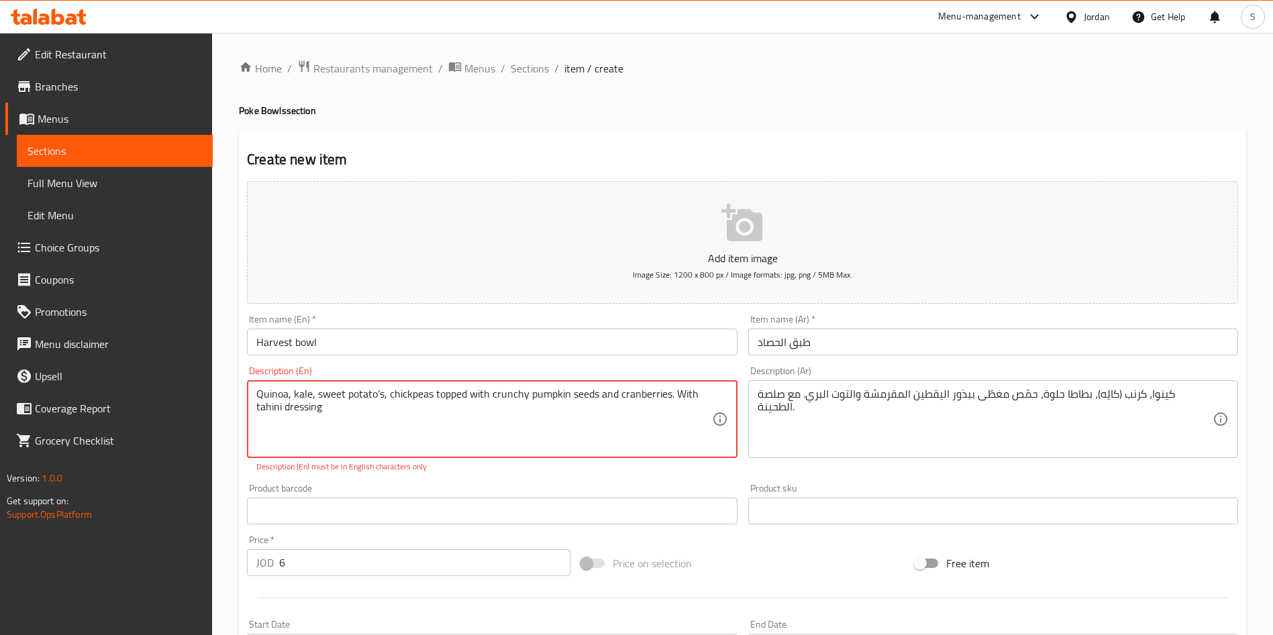
drag, startPoint x: 342, startPoint y: 416, endPoint x: 251, endPoint y: 372, distance: 101.4
click at [251, 372] on div "Description (En) Quinoa, kale, sweet potato’s, chickpeas topped with crunchy pu…" at bounding box center [492, 419] width 490 height 107
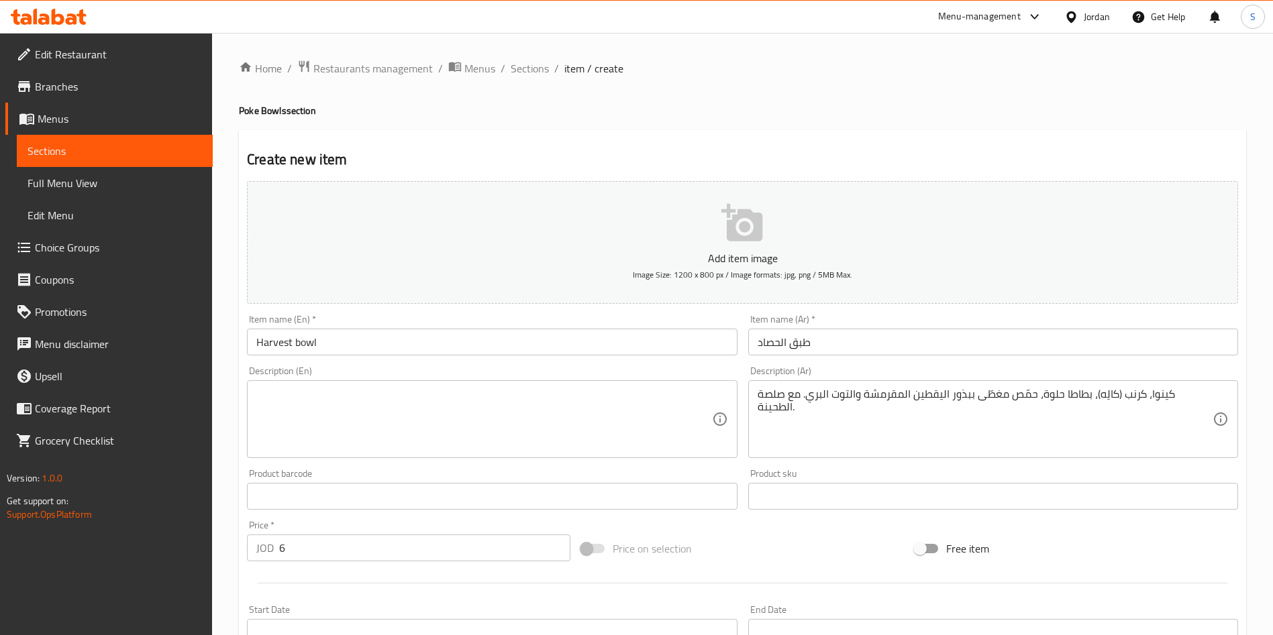
click at [617, 465] on div "Product barcode Product barcode" at bounding box center [491, 490] width 500 height 52
click at [598, 405] on textarea at bounding box center [483, 420] width 455 height 64
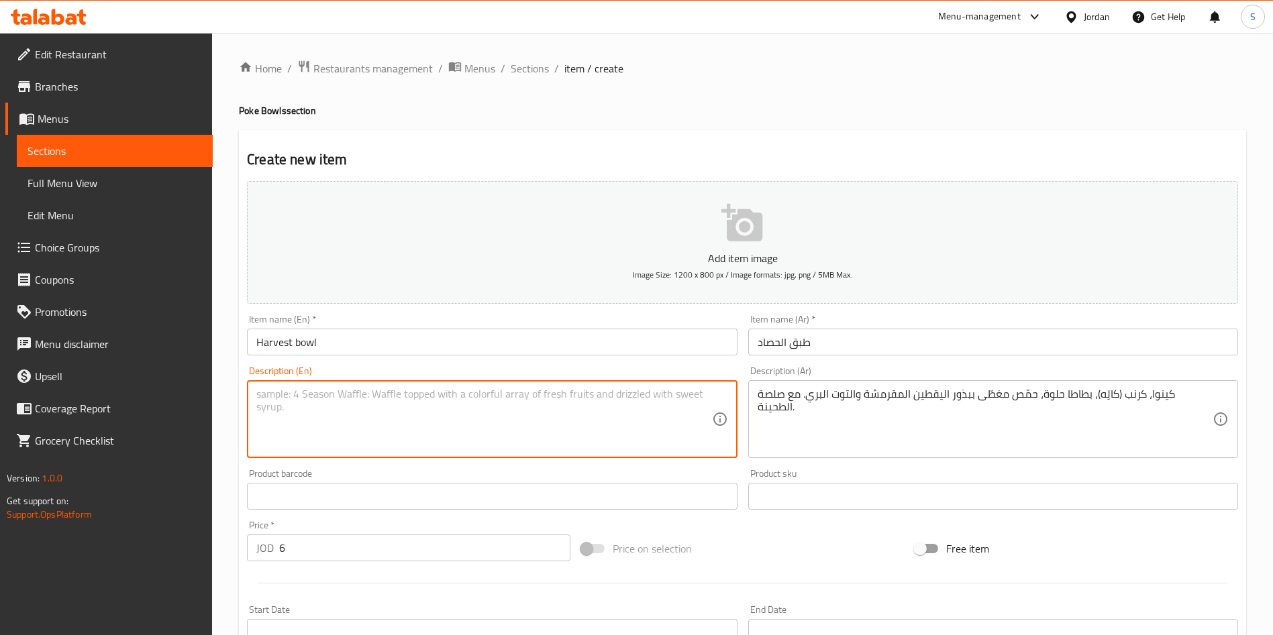
paste textarea "Quinoa, kale, sweet potato’s, chickpeas topped with crunchy pumpkin seeds and c…"
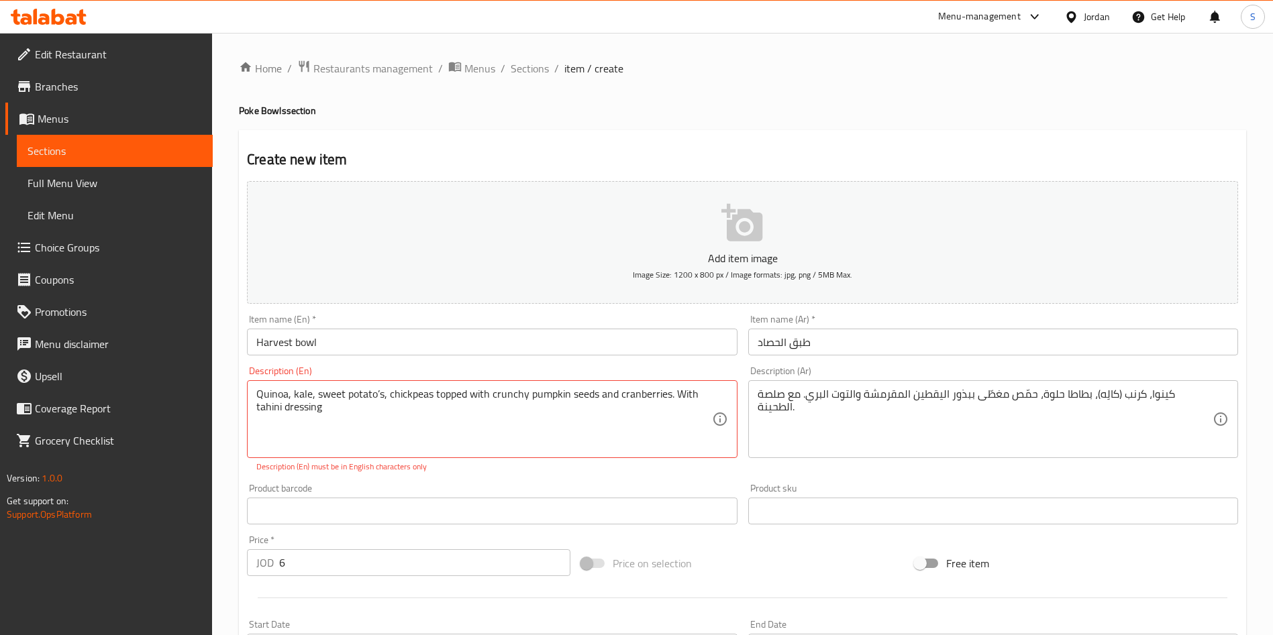
click at [776, 466] on div "Description (Ar) كينوا، كرنب (كالِه)، بطاطا حلوة، حمّص مغطّى ببذور اليقطين المق…" at bounding box center [993, 419] width 500 height 117
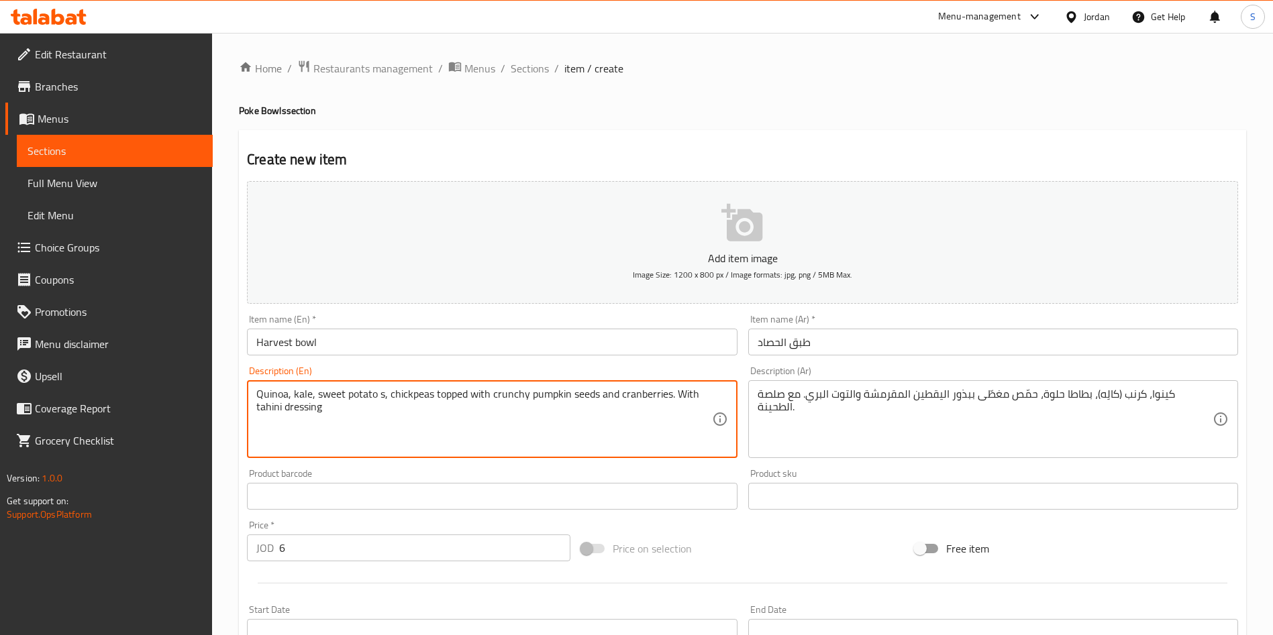
click at [397, 421] on textarea "Quinoa, kale, sweet potato s, chickpeas topped with crunchy pumpkin seeds and c…" at bounding box center [483, 420] width 455 height 64
type textarea "Quinoa, kale, sweet potato s, chickpeas topped with crunchy pumpkin seeds and c…"
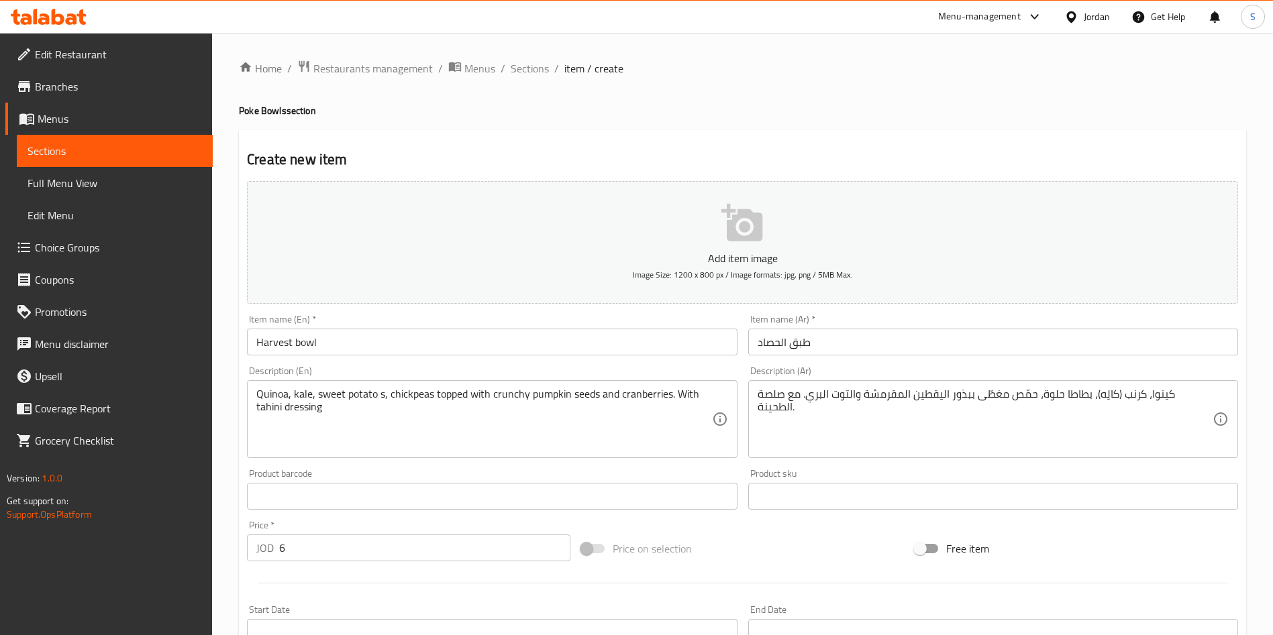
click at [472, 479] on div "Product barcode Product barcode" at bounding box center [492, 489] width 490 height 41
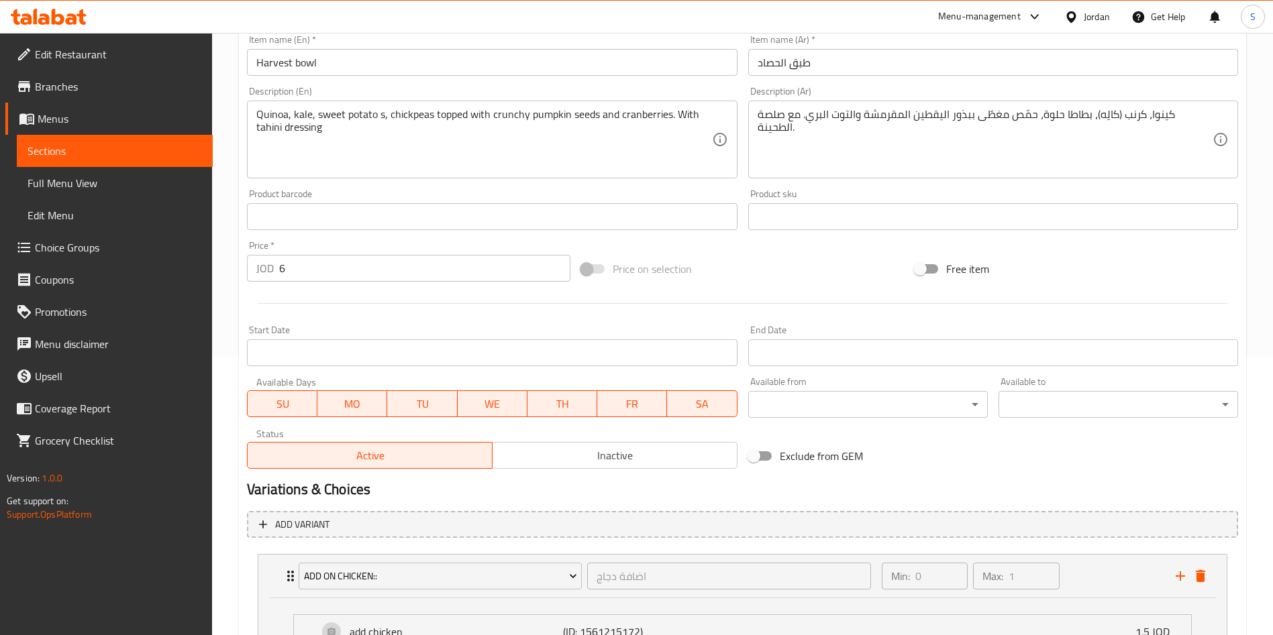
scroll to position [402, 0]
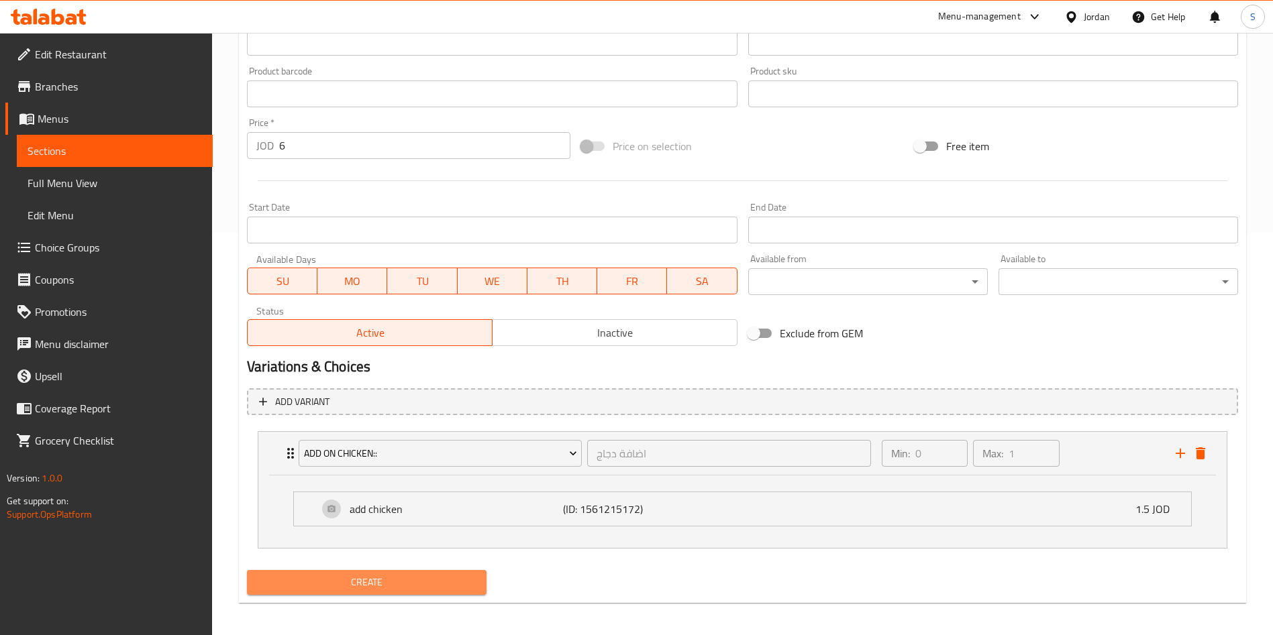
click at [360, 592] on button "Create" at bounding box center [366, 582] width 239 height 25
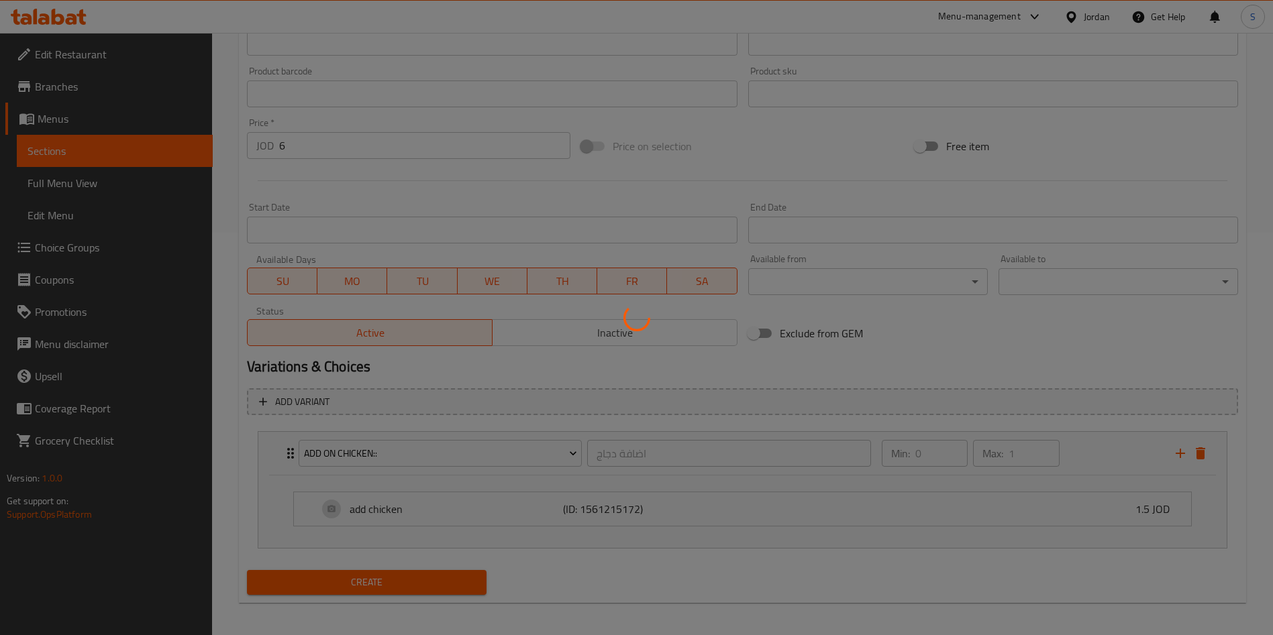
type input "0"
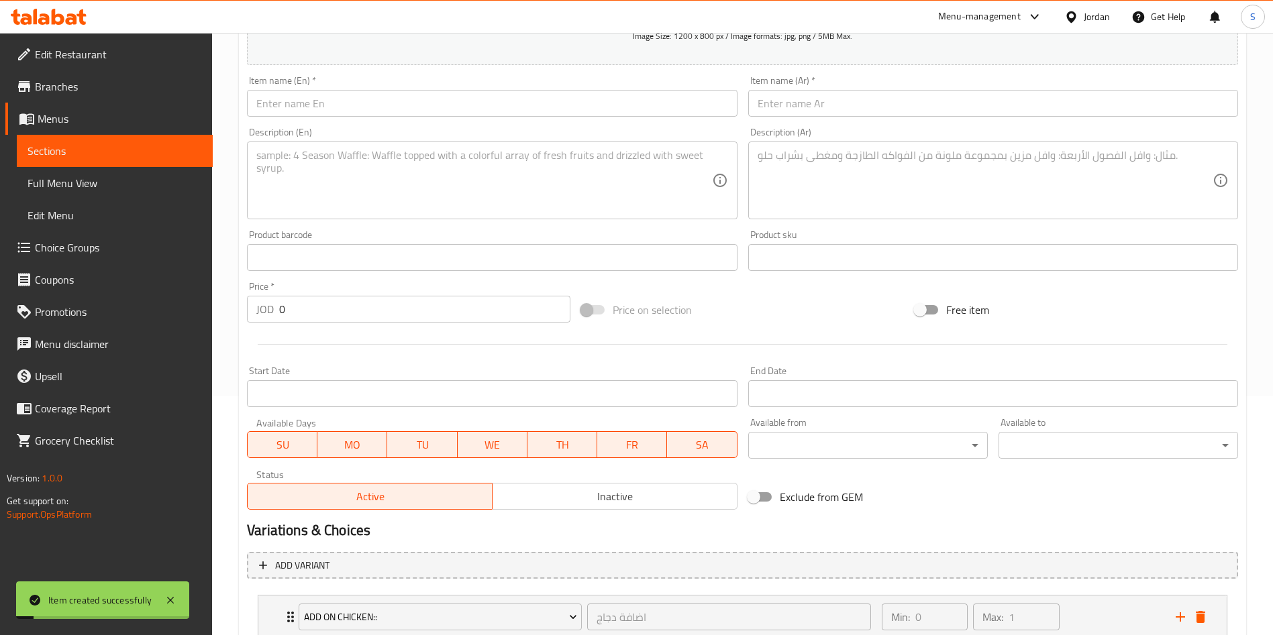
scroll to position [0, 0]
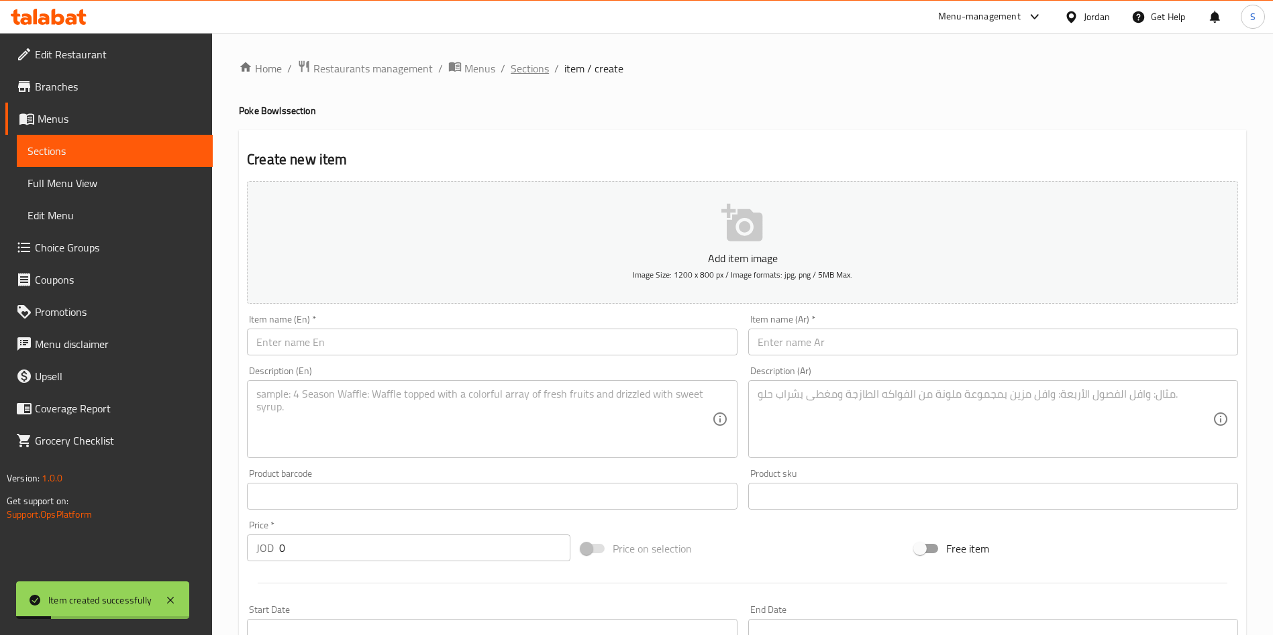
click at [514, 62] on span "Sections" at bounding box center [529, 68] width 38 height 16
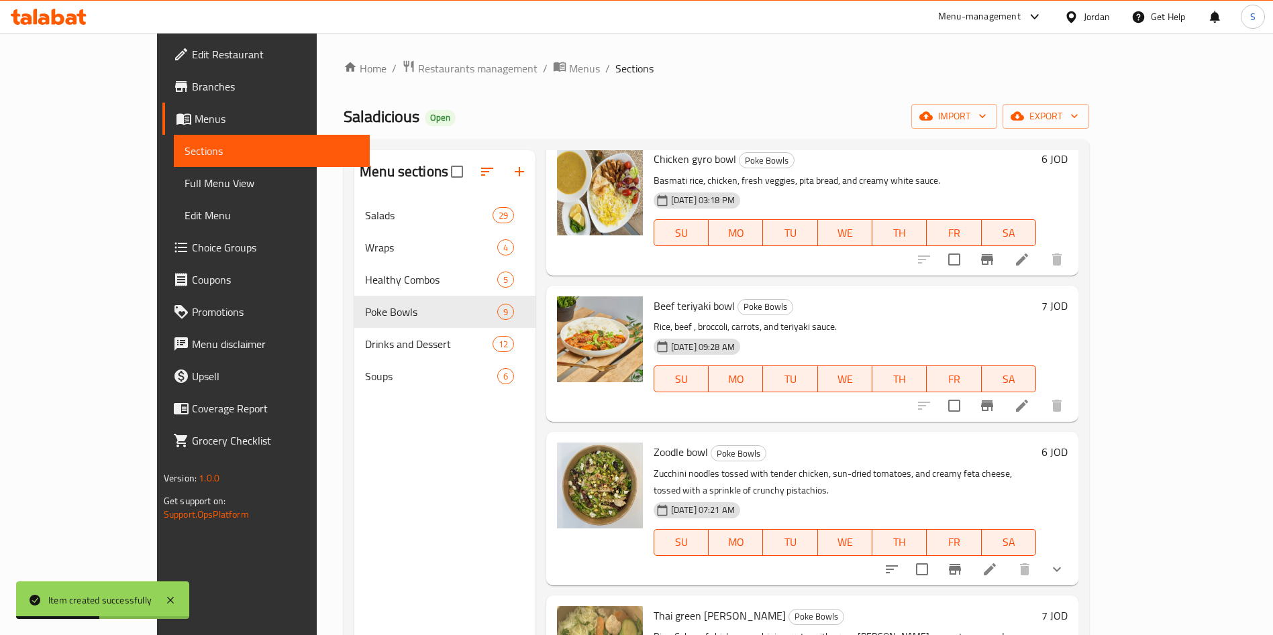
scroll to position [503, 0]
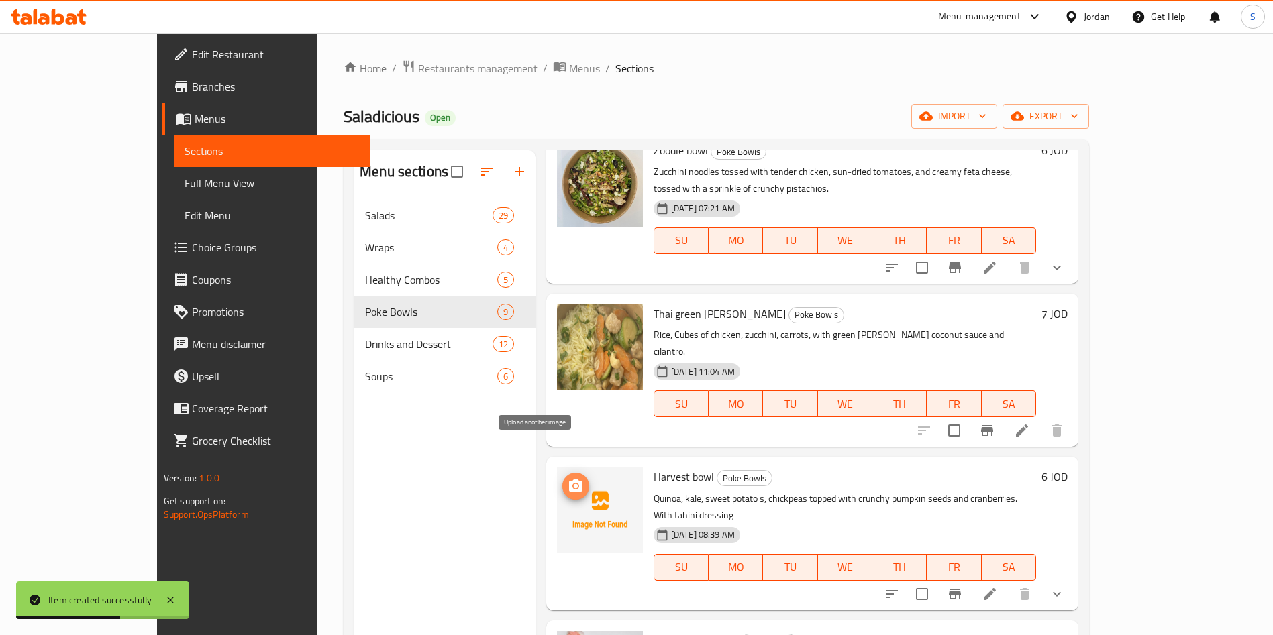
click at [562, 478] on span "upload picture" at bounding box center [575, 486] width 27 height 16
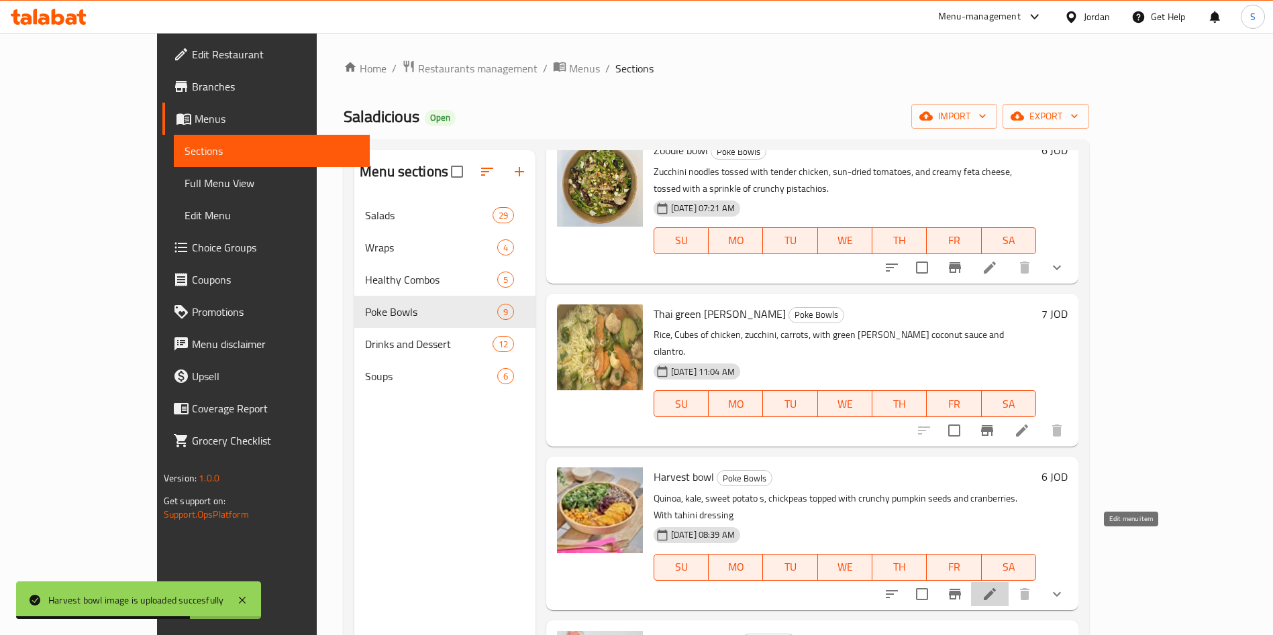
click at [998, 586] on icon at bounding box center [989, 594] width 16 height 16
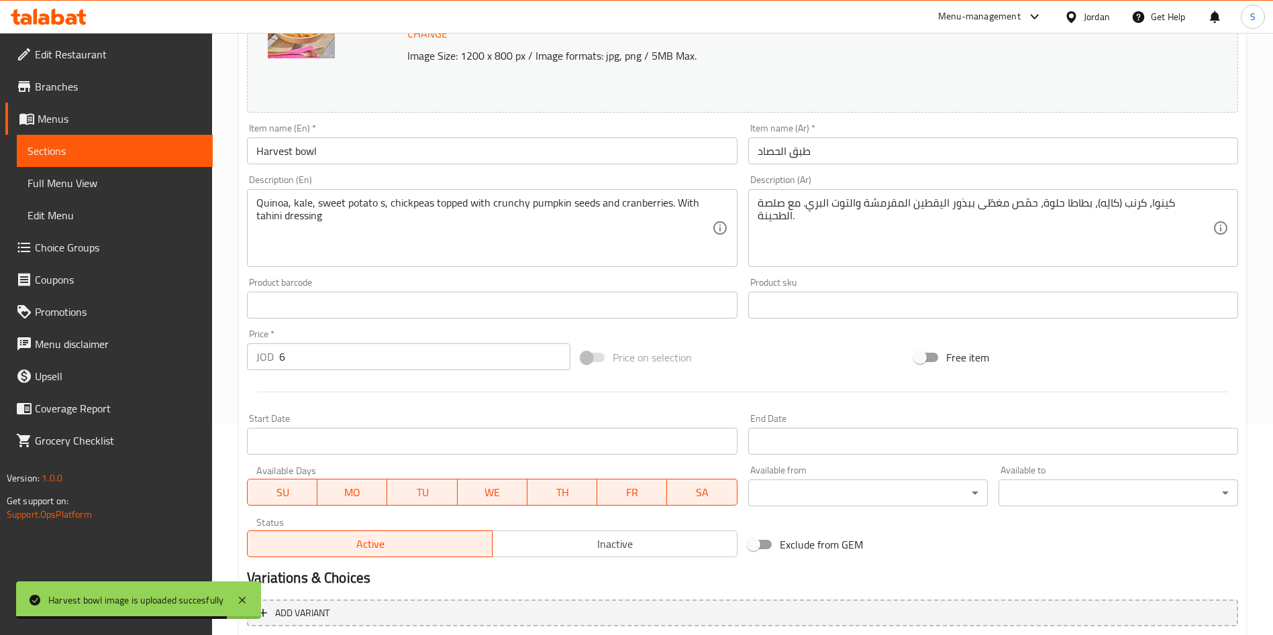
scroll to position [354, 0]
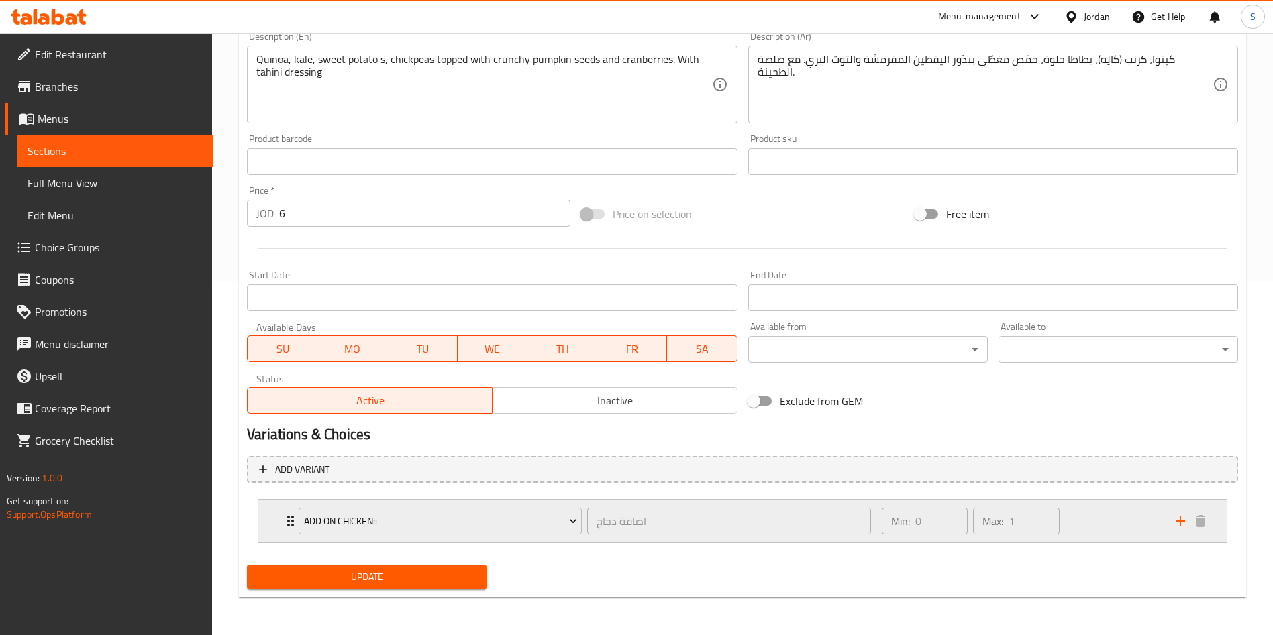
click at [1079, 529] on div "Min: 0 ​ Max: 1 ​" at bounding box center [1020, 521] width 294 height 43
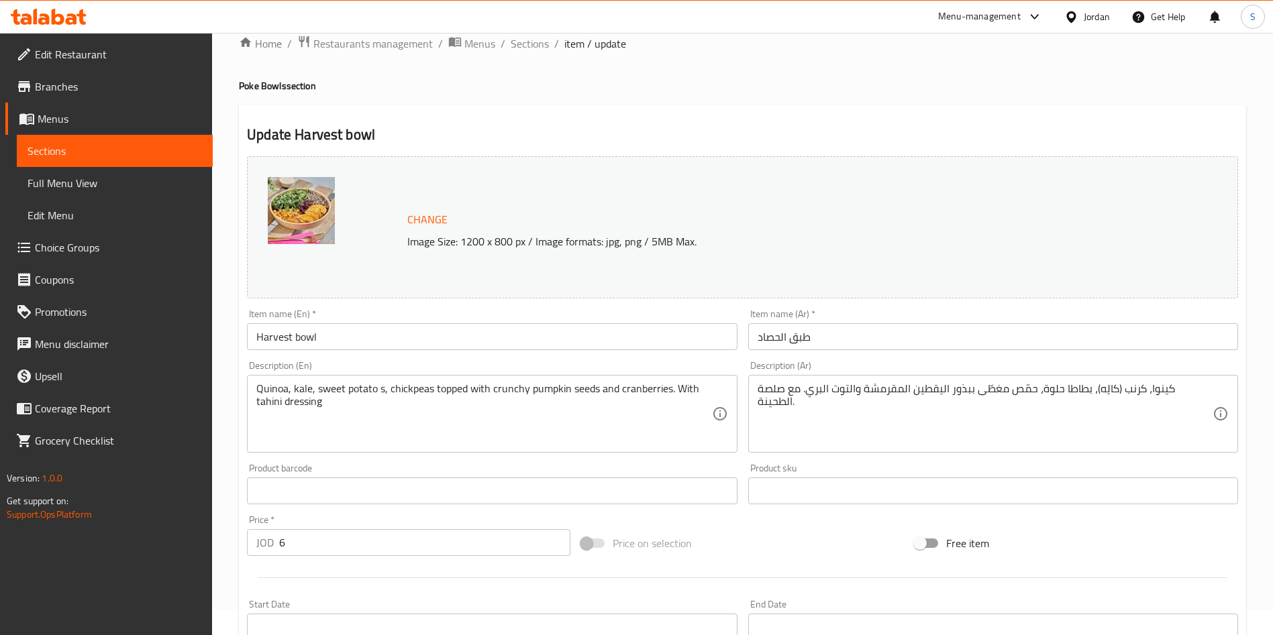
scroll to position [0, 0]
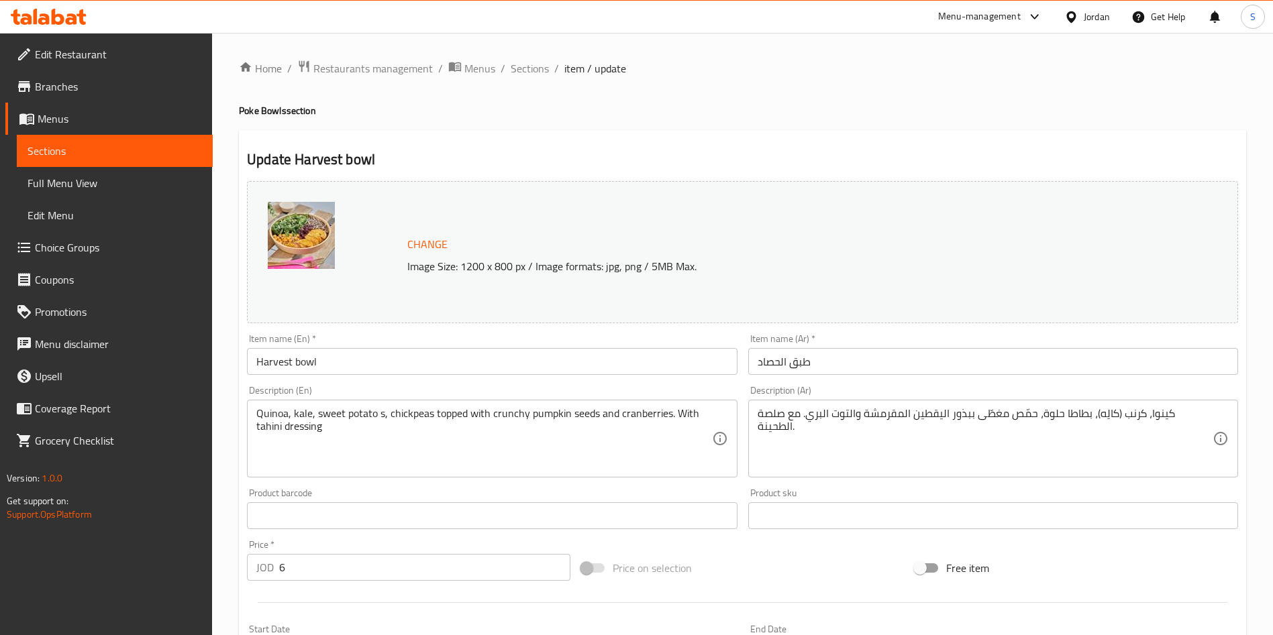
click at [508, 84] on div "Home / Restaurants management / Menus / Sections / item / update Poke Bowls sec…" at bounding box center [742, 548] width 1007 height 976
click at [513, 72] on span "Sections" at bounding box center [529, 68] width 38 height 16
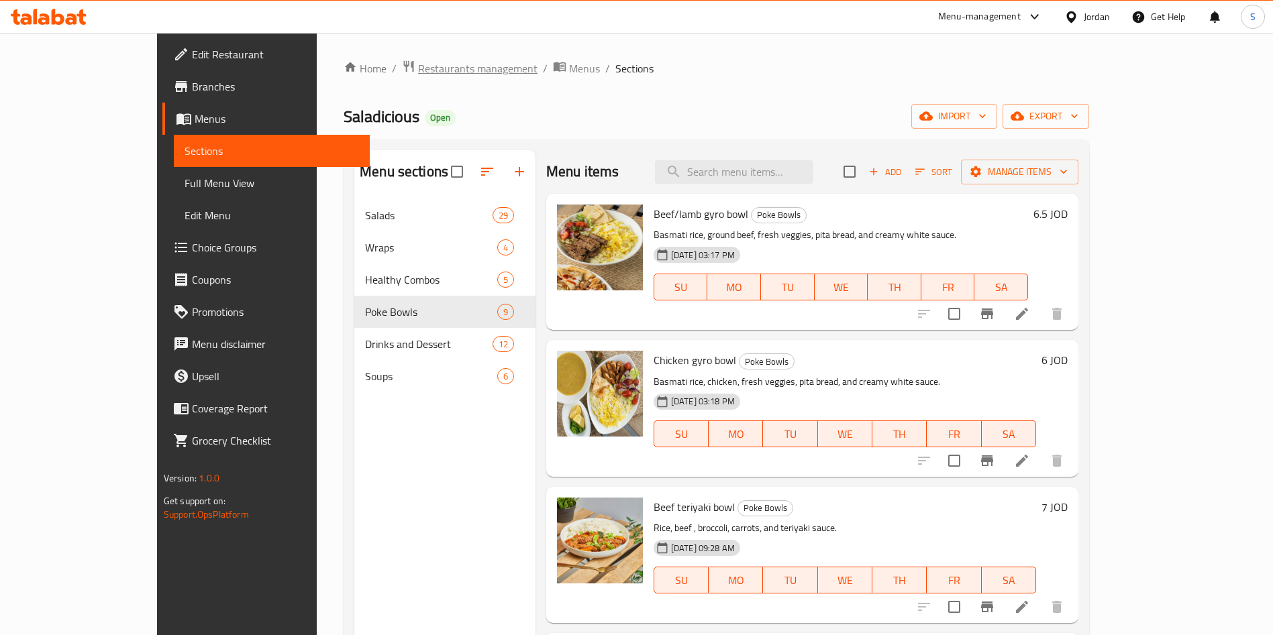
click at [418, 71] on span "Restaurants management" at bounding box center [477, 68] width 119 height 16
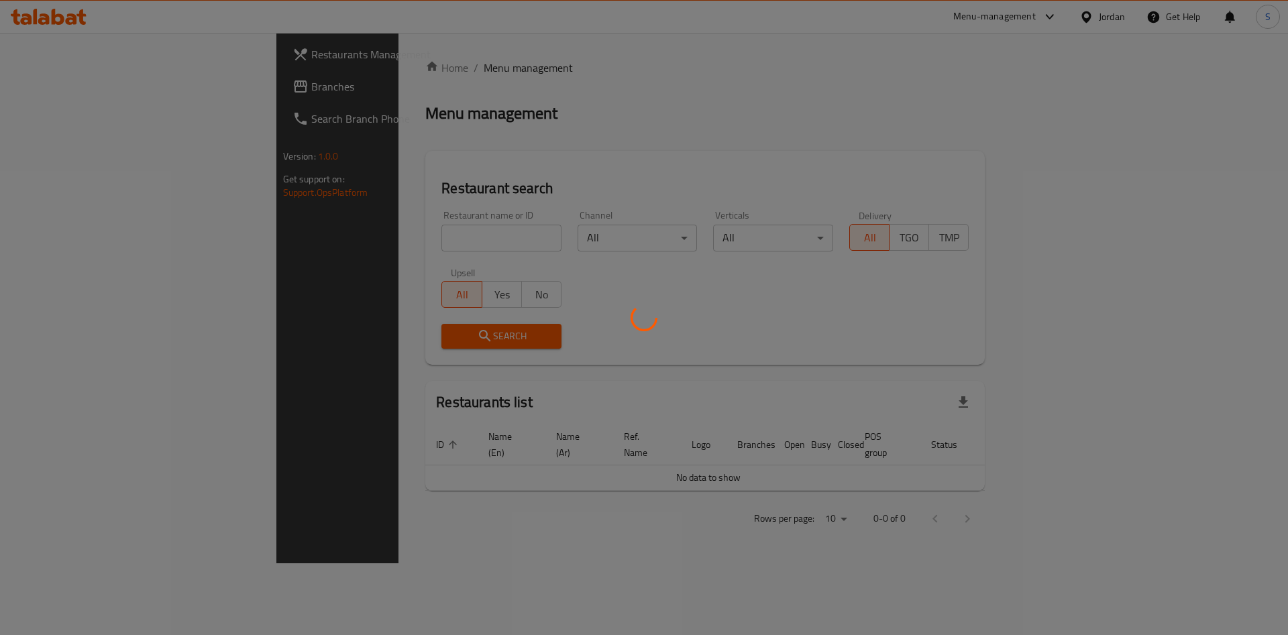
click at [394, 235] on div at bounding box center [644, 317] width 1288 height 635
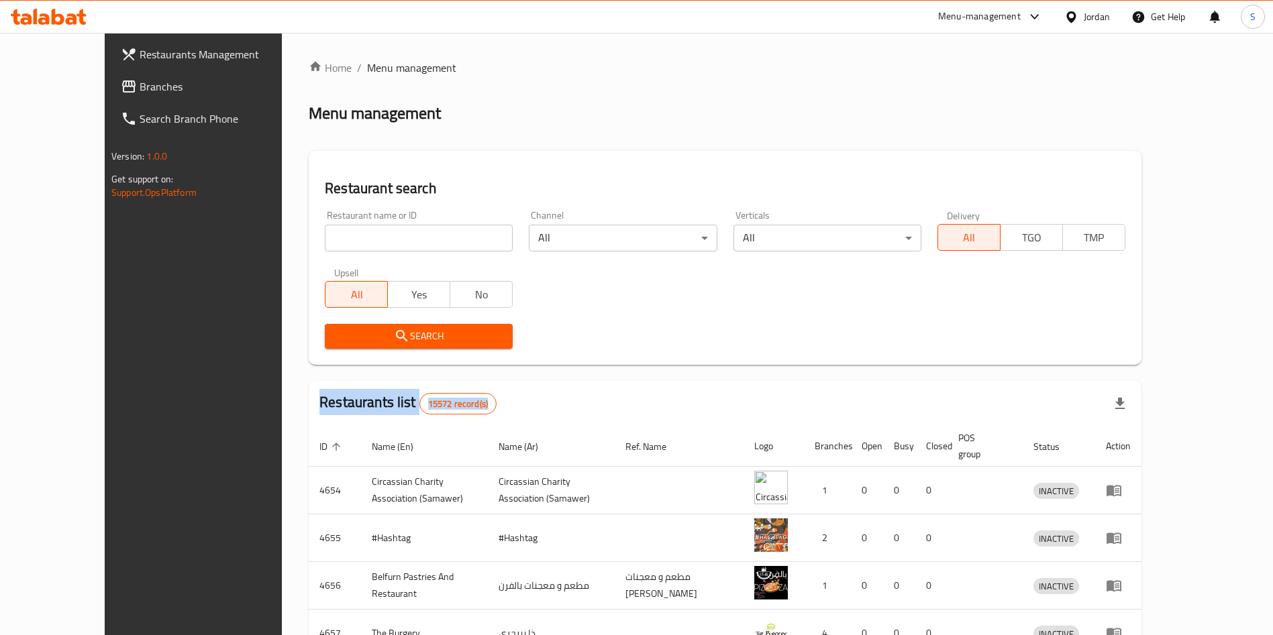
click at [140, 85] on span "Branches" at bounding box center [223, 86] width 167 height 16
click at [332, 235] on input "search" at bounding box center [419, 238] width 188 height 27
